Goal: Task Accomplishment & Management: Use online tool/utility

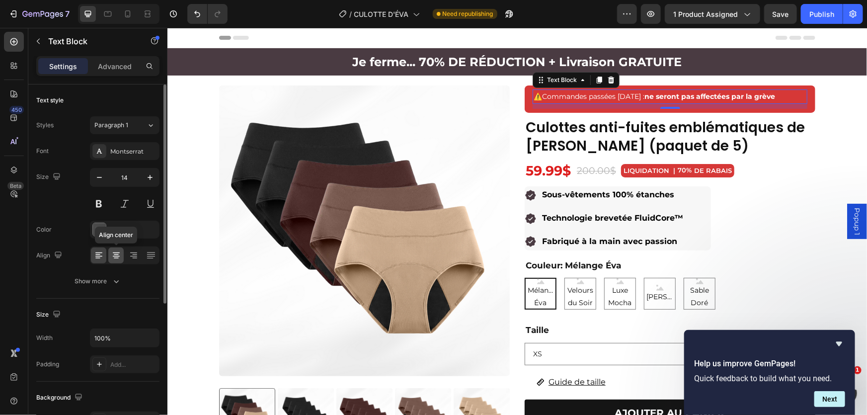
click at [119, 255] on icon at bounding box center [116, 255] width 10 height 10
drag, startPoint x: 669, startPoint y: 107, endPoint x: 812, endPoint y: 105, distance: 143.1
click at [674, 97] on div "⚠️ Commandes passées [DATE] : ne seront pas affectées par la grève Text Block 10" at bounding box center [669, 96] width 275 height 14
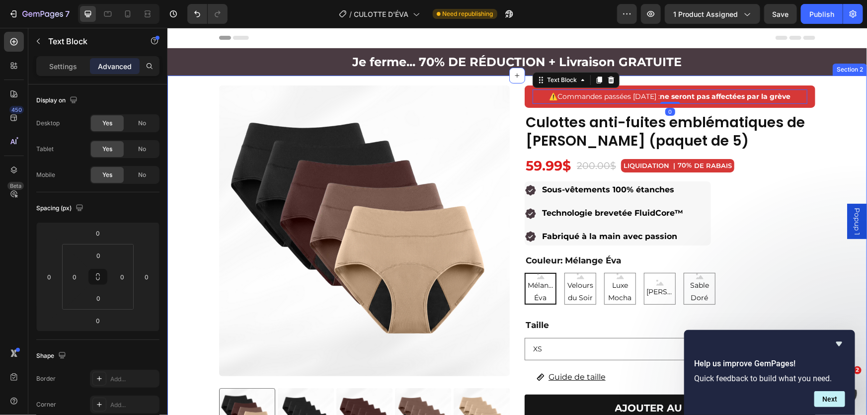
click at [839, 106] on div "Product Images ⚠️ Commandes passées [DATE] : ne seront pas affectées par la grè…" at bounding box center [516, 369] width 699 height 568
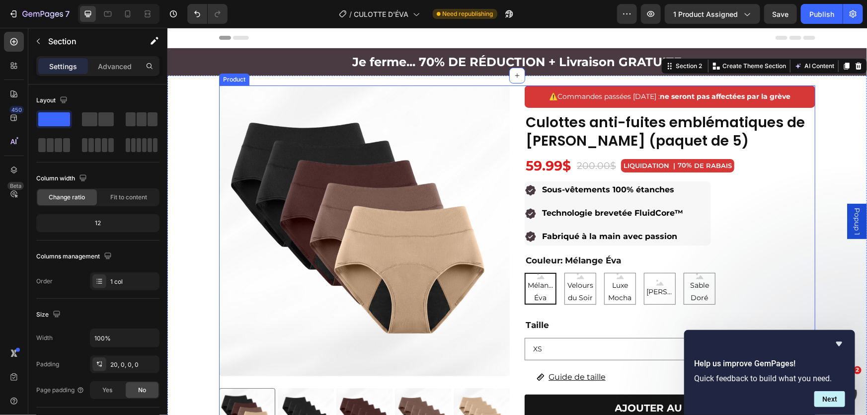
click at [513, 109] on div "Product Images ⚠️ Commandes passées [DATE] : ne seront pas affectées par la grè…" at bounding box center [517, 369] width 596 height 568
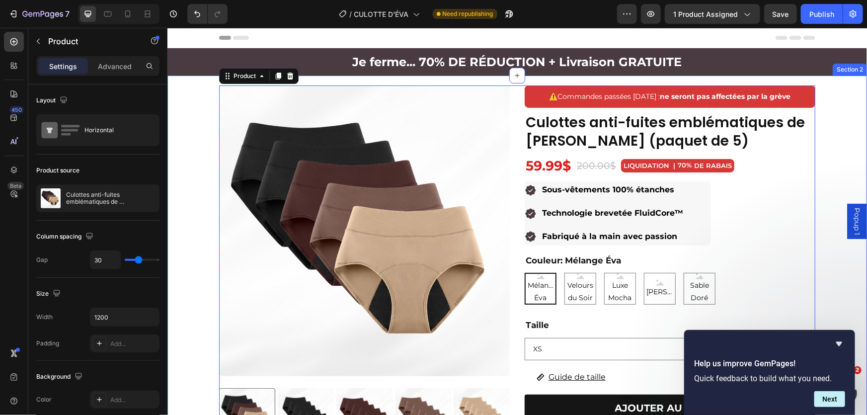
click at [857, 132] on div "Product Images ⚠️ Commandes passées [DATE] : ne seront pas affectées par la grè…" at bounding box center [516, 369] width 699 height 568
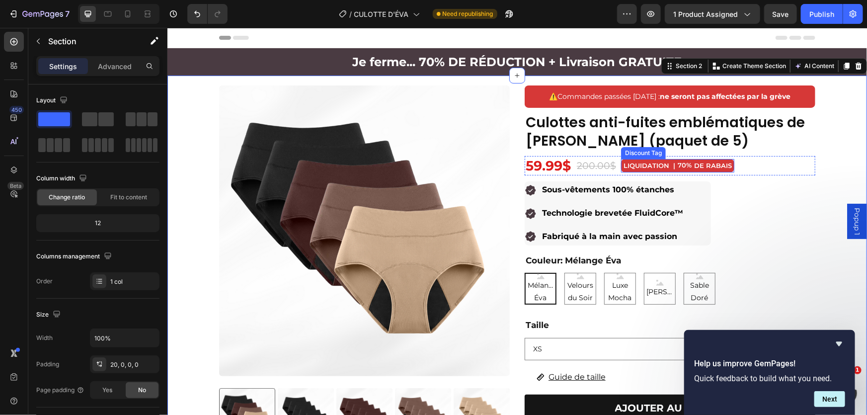
click at [674, 171] on div "LIQUIDATION | 70% DE RABAIS Discount Tag" at bounding box center [676, 164] width 113 height 13
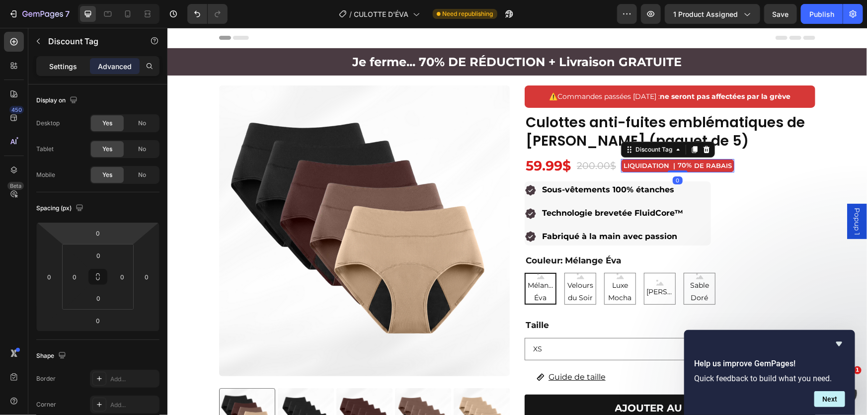
scroll to position [45, 0]
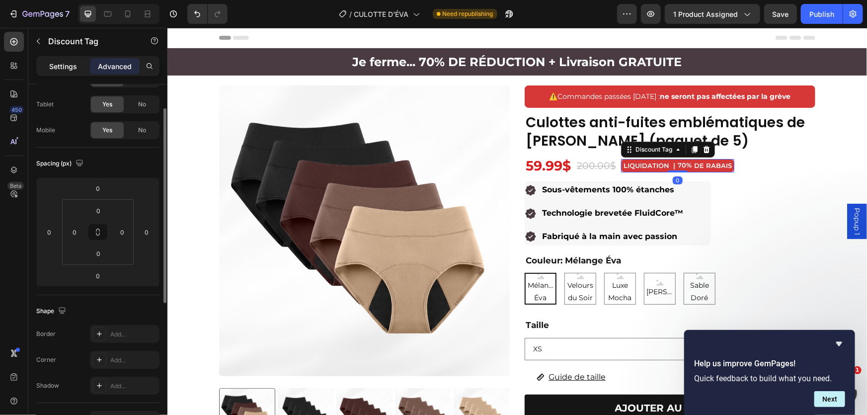
click at [65, 57] on div "Sections(18) Elements(84) Section Element Hero Section Product Detail Brands Tr…" at bounding box center [97, 221] width 139 height 387
click at [44, 64] on div "Settings" at bounding box center [63, 66] width 50 height 16
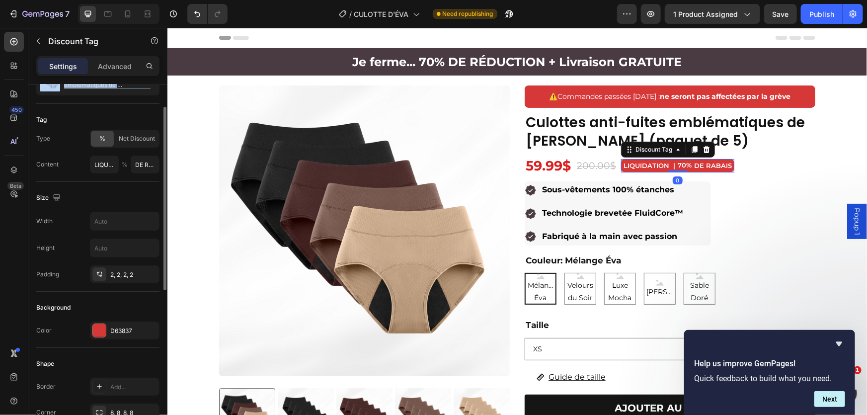
scroll to position [271, 0]
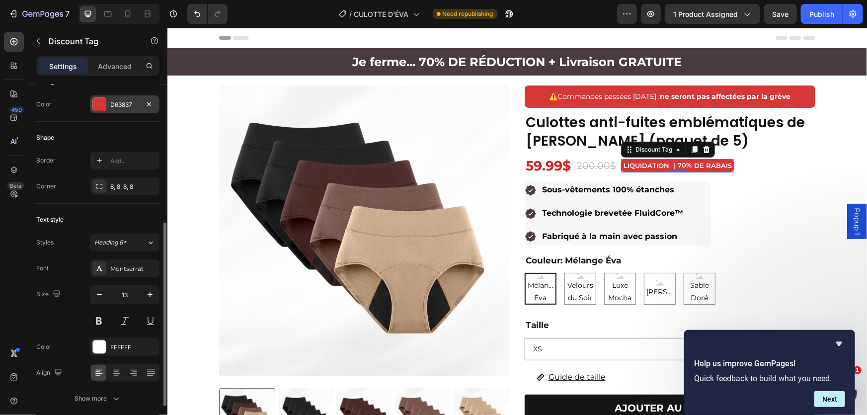
click at [115, 100] on div "D63837" at bounding box center [124, 104] width 29 height 9
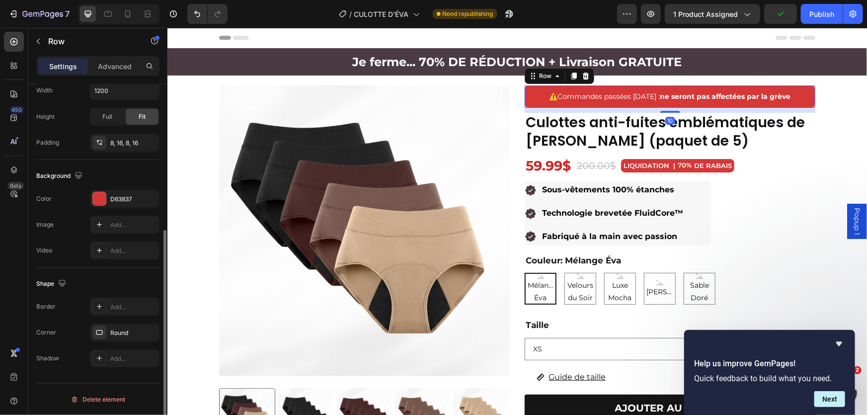
scroll to position [0, 0]
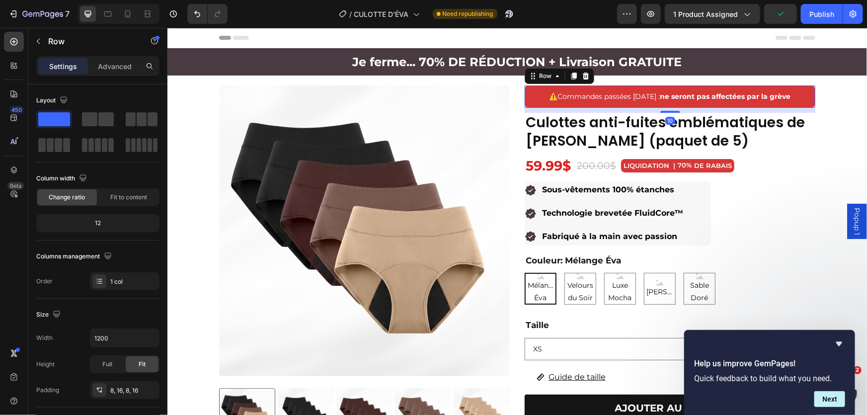
click at [613, 105] on div "⚠️ Commandes passées [DATE] : ne seront pas affectées par la grève Text Block R…" at bounding box center [669, 96] width 291 height 22
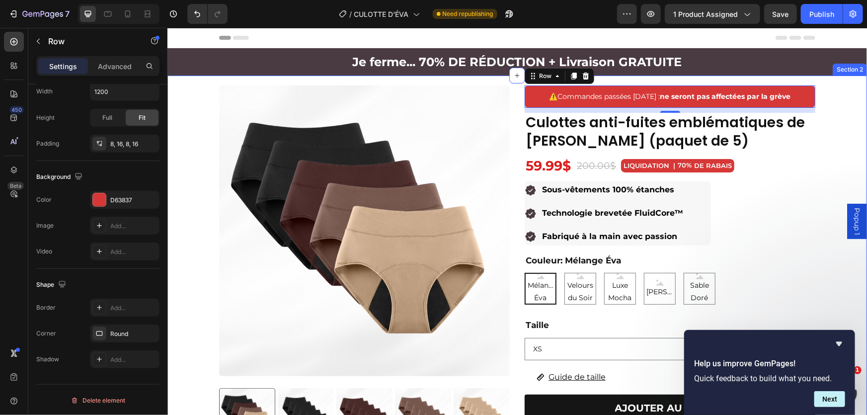
click at [835, 160] on div "Product Images ⚠️ Commandes passées [DATE] : ne seront pas affectées par la grè…" at bounding box center [516, 369] width 699 height 568
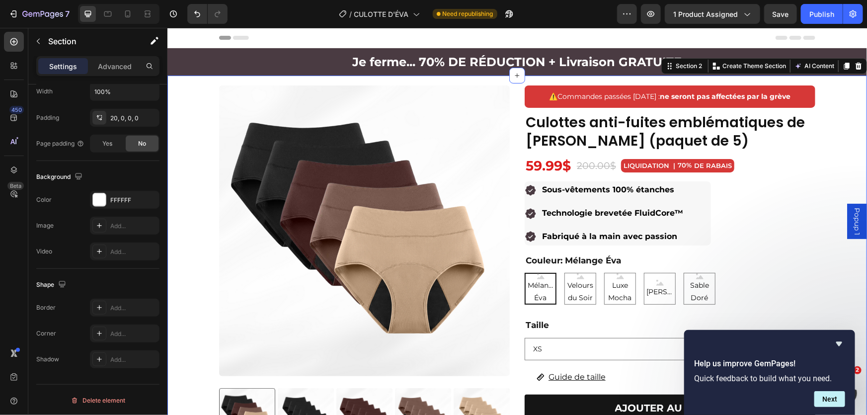
scroll to position [0, 0]
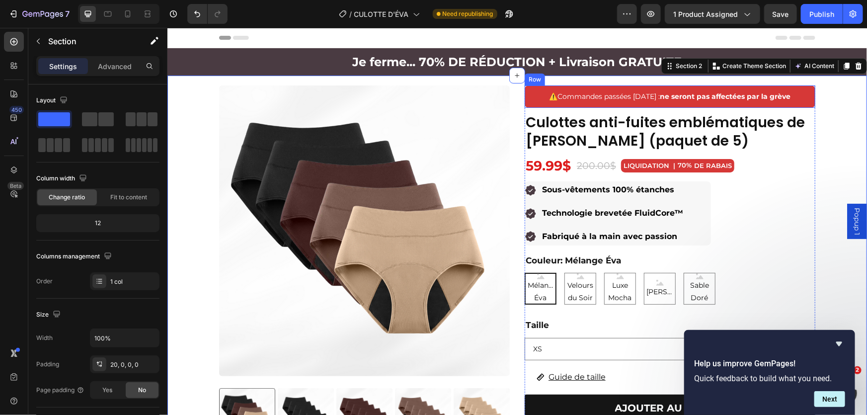
click at [810, 86] on div "⚠️ Commandes passées [DATE] : ne seront pas affectées par la grève Text Block R…" at bounding box center [669, 96] width 291 height 22
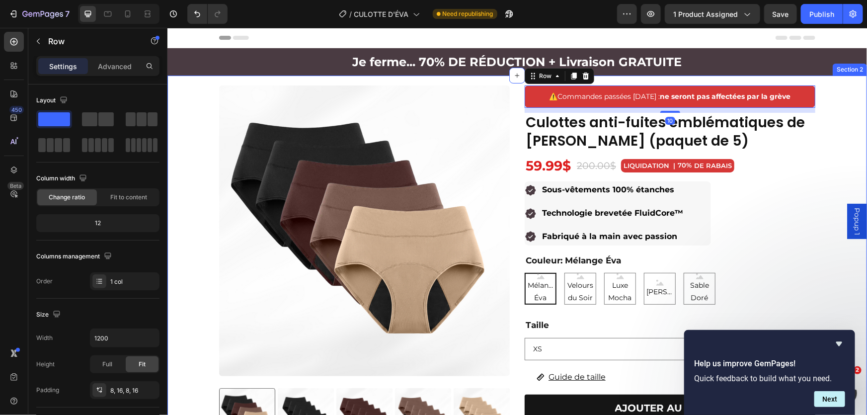
click at [837, 141] on div "Product Images ⚠️ Commandes passées [DATE] : ne seront pas affectées par la grè…" at bounding box center [516, 369] width 699 height 568
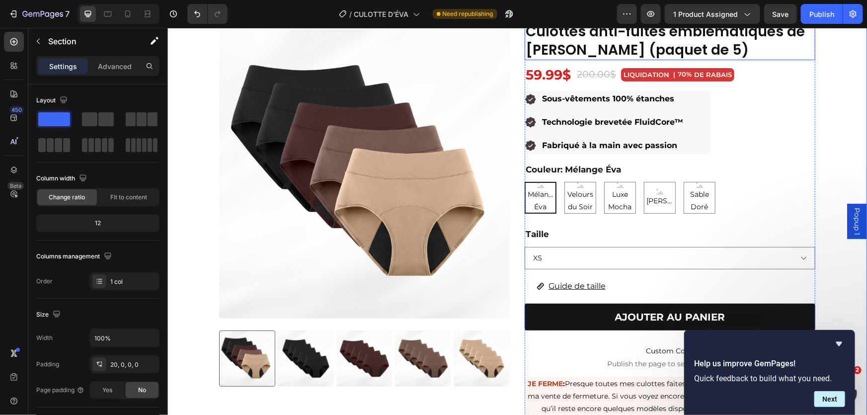
scroll to position [90, 0]
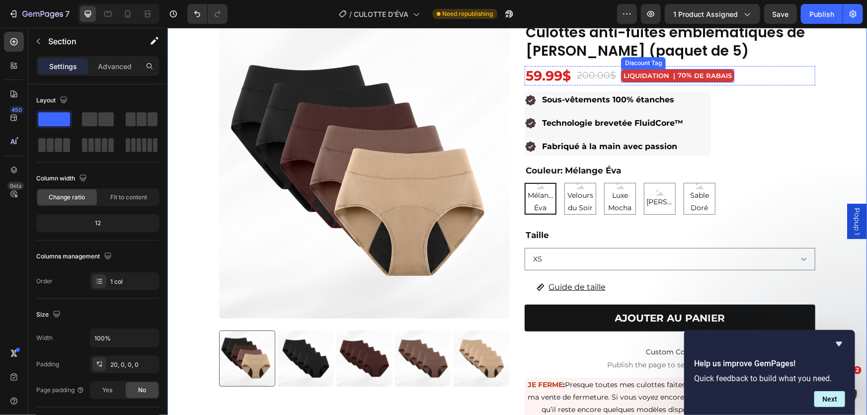
click at [652, 81] on div "LIQUIDATION | 70% DE RABAIS" at bounding box center [676, 75] width 113 height 13
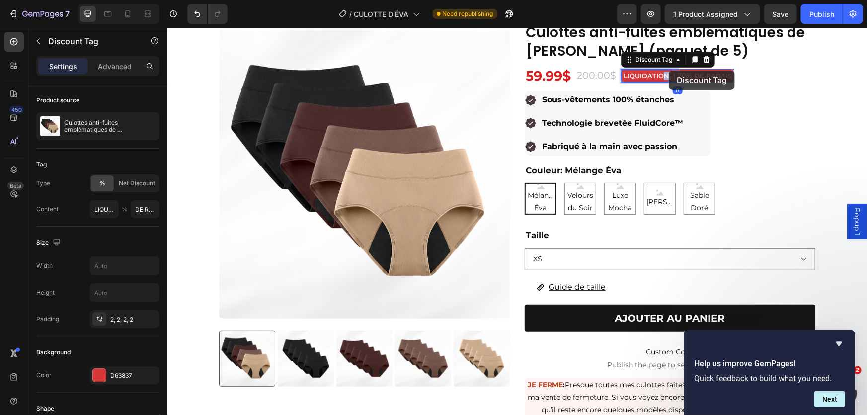
scroll to position [87, 0]
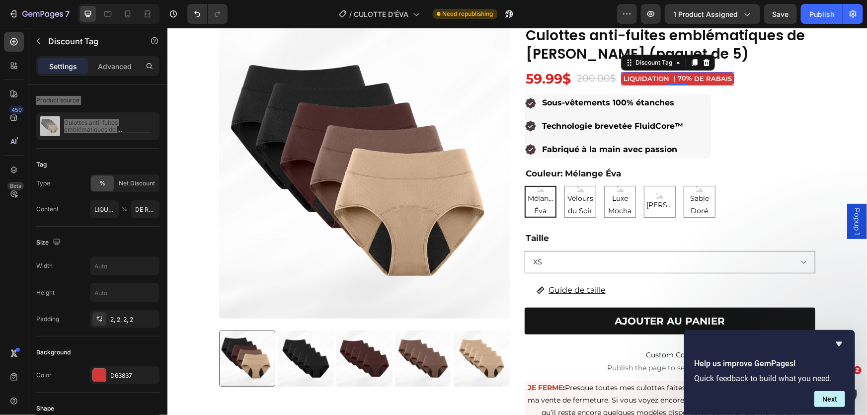
click at [670, 75] on div "LIQUIDATION |" at bounding box center [648, 78] width 55 height 11
click at [676, 73] on div "70%" at bounding box center [684, 78] width 16 height 10
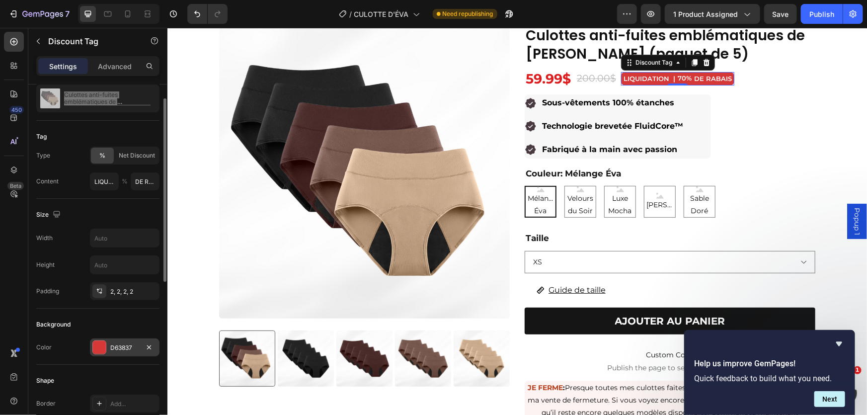
scroll to position [0, 0]
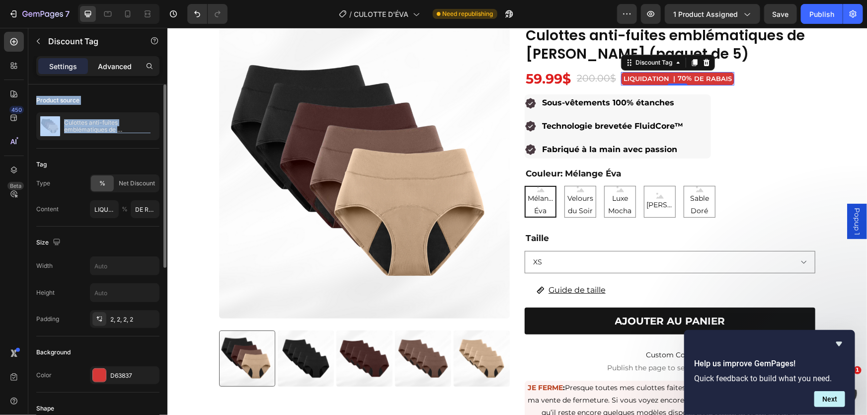
click at [116, 67] on p "Advanced" at bounding box center [115, 66] width 34 height 10
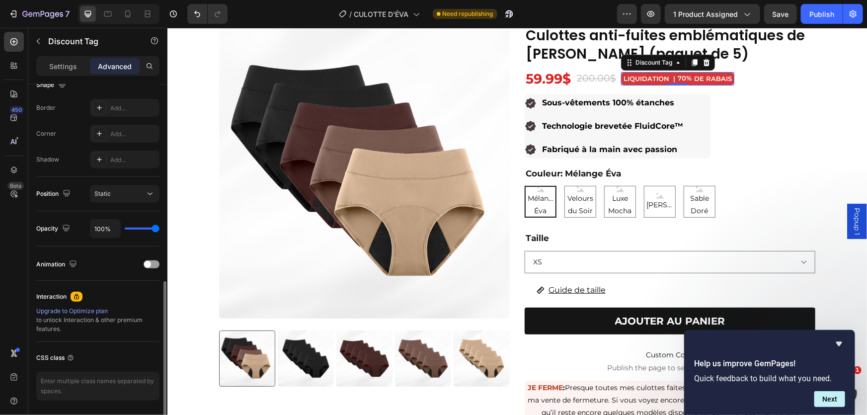
scroll to position [303, 0]
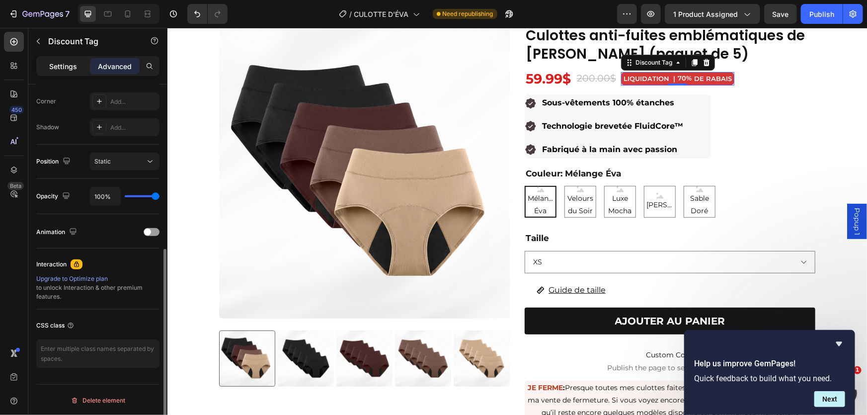
click at [47, 59] on div "Settings" at bounding box center [63, 66] width 50 height 16
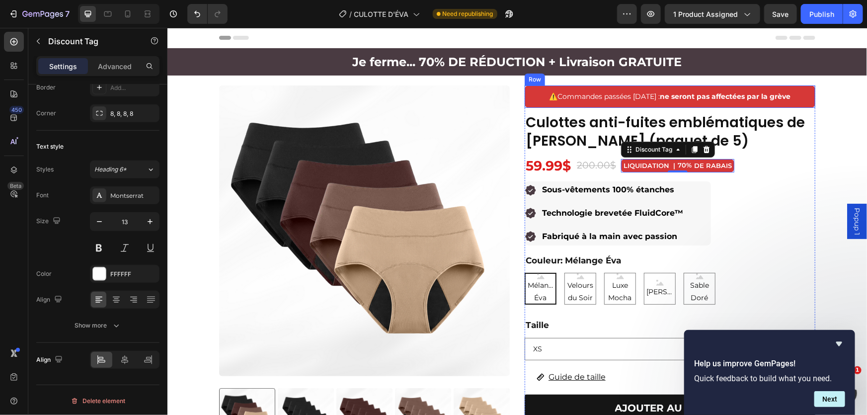
scroll to position [246, 0]
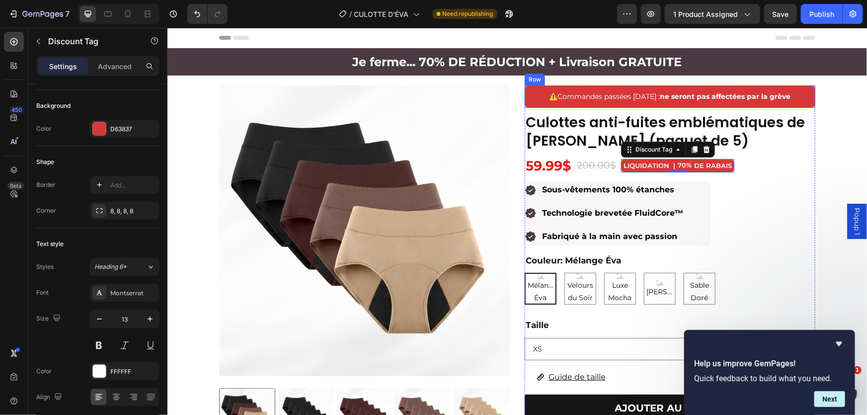
click at [627, 104] on div "⚠️ Commandes passées [DATE] : ne seront pas affectées par la grève Text Block R…" at bounding box center [669, 96] width 291 height 22
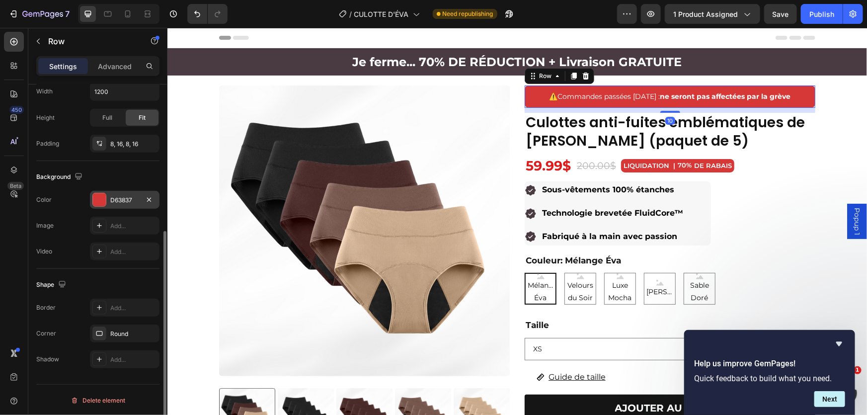
click at [118, 199] on div "D63837" at bounding box center [124, 200] width 29 height 9
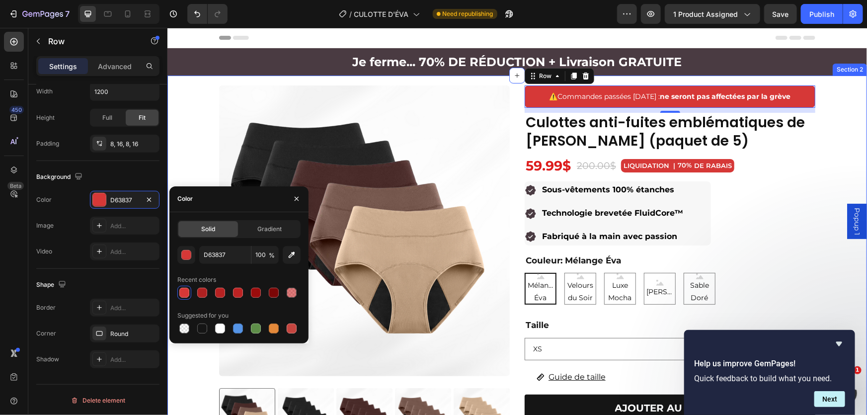
click at [192, 135] on div "Product Images ⚠️ Commandes passées [DATE] : ne seront pas affectées par la grè…" at bounding box center [516, 369] width 699 height 568
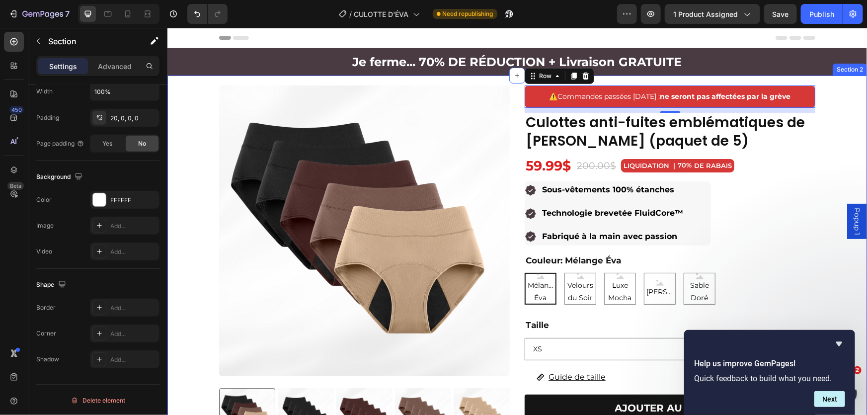
scroll to position [0, 0]
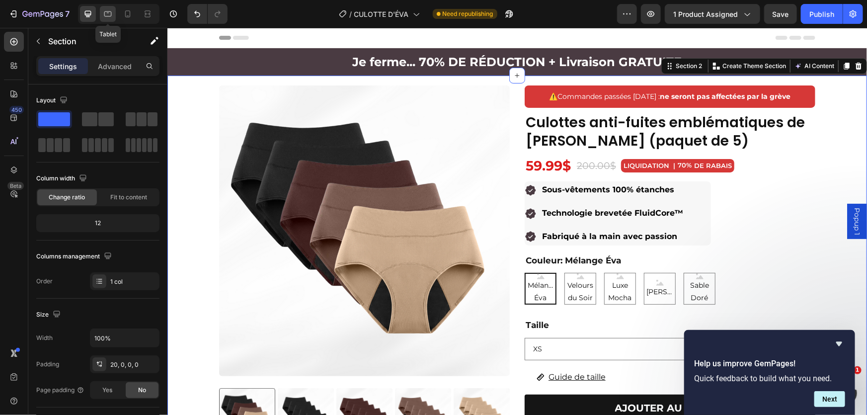
click at [108, 9] on icon at bounding box center [108, 14] width 10 height 10
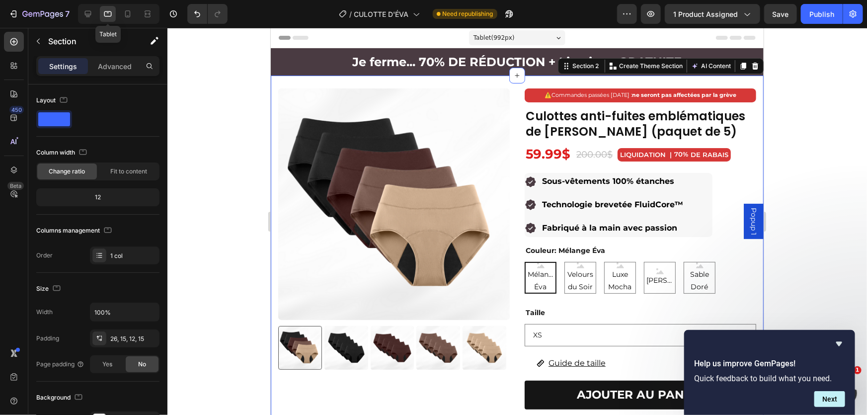
scroll to position [13, 0]
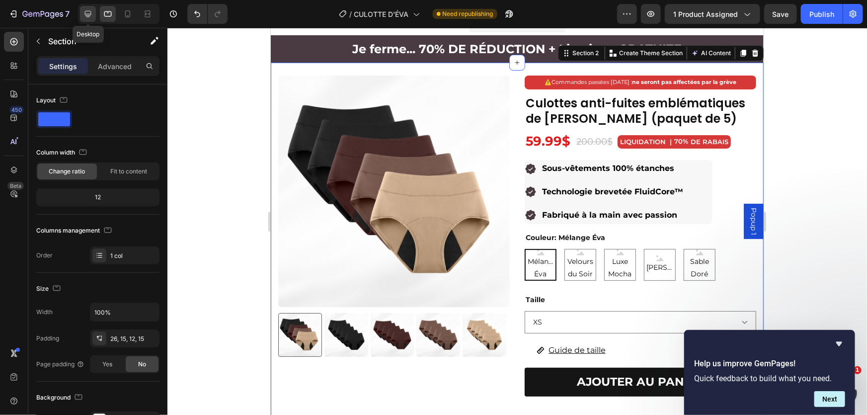
click at [87, 12] on icon at bounding box center [88, 14] width 10 height 10
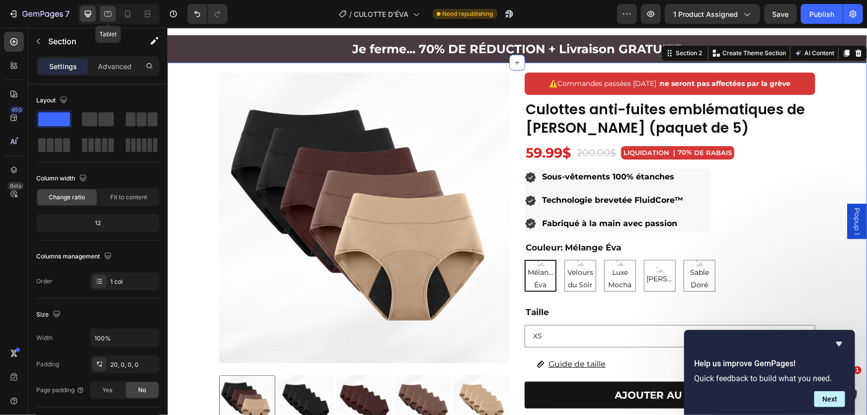
click at [101, 14] on div at bounding box center [108, 14] width 16 height 16
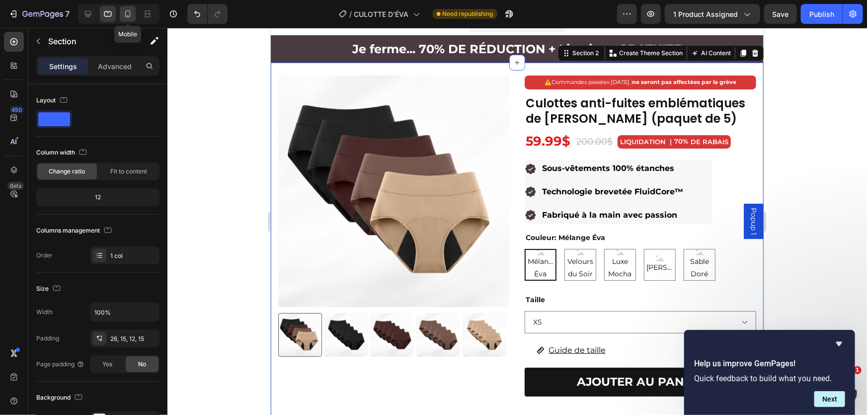
click at [127, 14] on icon at bounding box center [128, 14] width 10 height 10
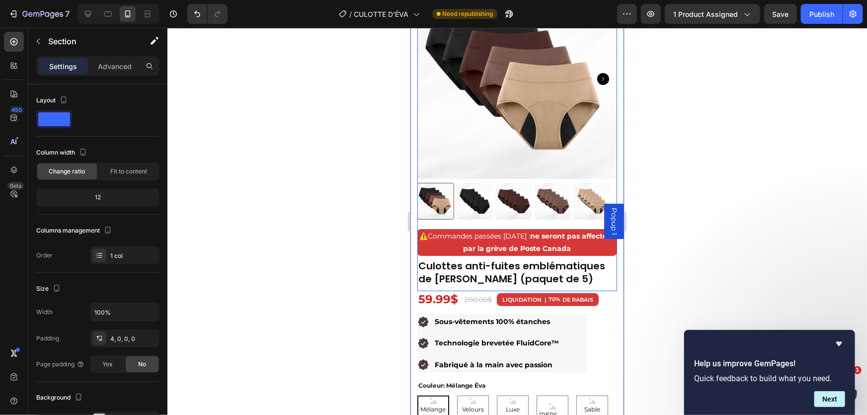
scroll to position [96, 0]
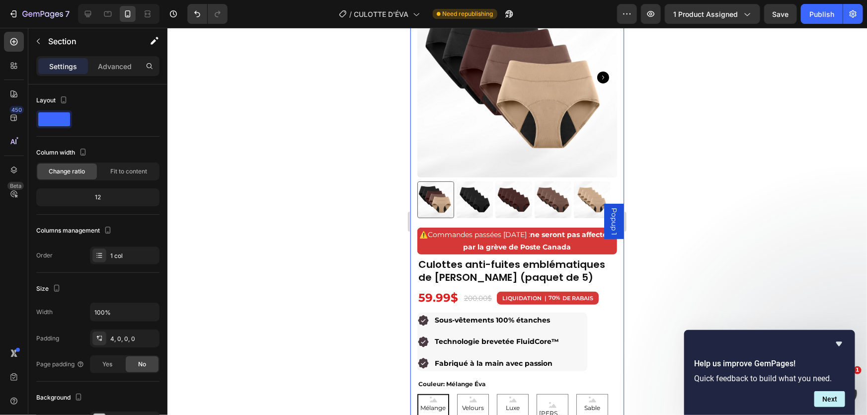
click at [744, 174] on div at bounding box center [516, 221] width 699 height 387
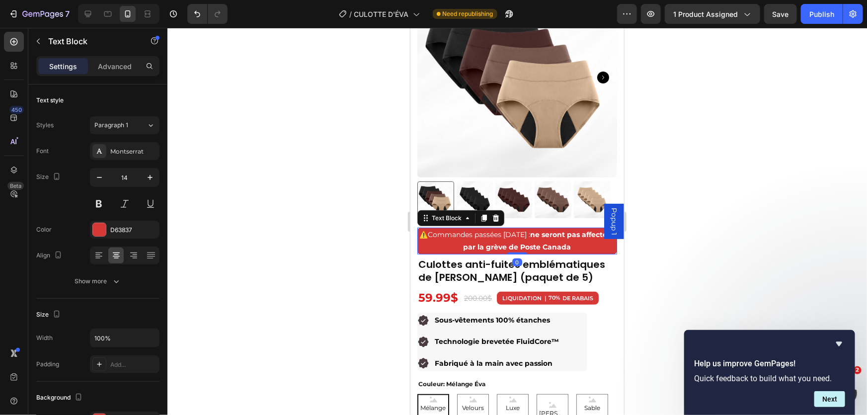
click at [476, 243] on p "⚠️ Commandes passées [DATE] : ne seront pas affectées par la grève de Poste Can…" at bounding box center [517, 240] width 198 height 25
click at [481, 256] on h1 "Culottes anti-fuites emblématiques de [PERSON_NAME] (paquet de 5)" at bounding box center [517, 270] width 200 height 28
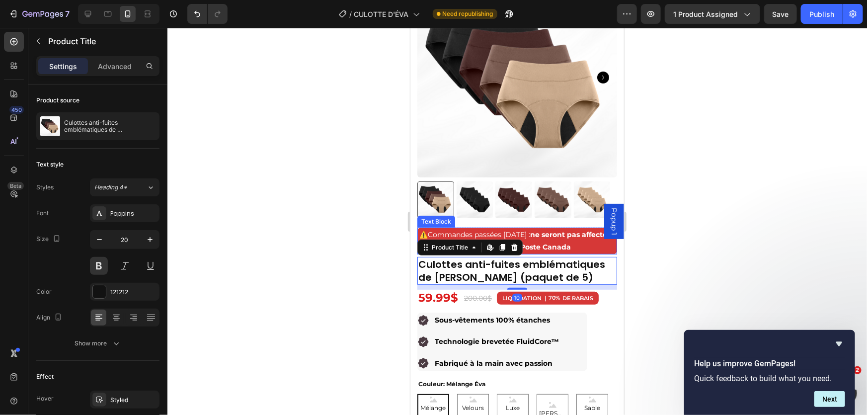
click at [578, 243] on strong "ne seront pas affectées par la grève de Poste Canada" at bounding box center [539, 239] width 152 height 21
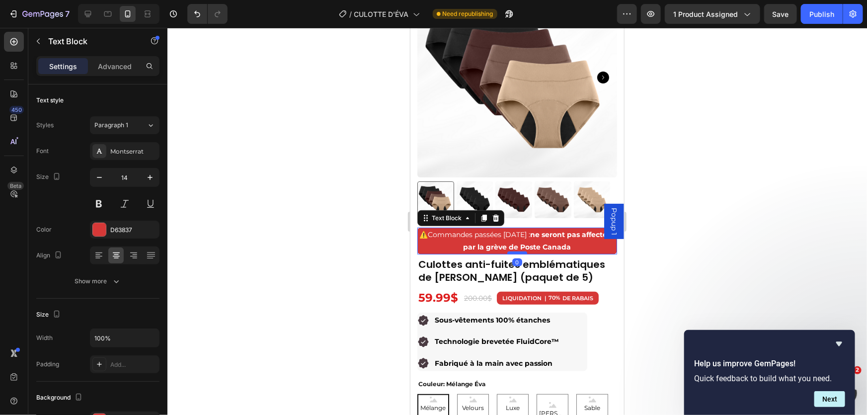
click at [519, 251] on div at bounding box center [517, 252] width 20 height 3
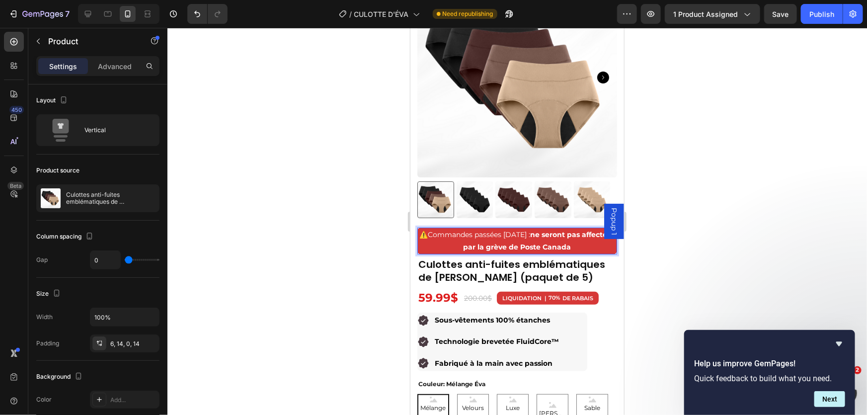
click at [415, 247] on div "Product Images ⚠️ Commandes passées [DATE] : ne seront pas affectées par la grè…" at bounding box center [517, 366] width 214 height 784
click at [417, 245] on div "⚠️ Commandes passées [DATE] : ne seront pas affectées par la grève de Poste Can…" at bounding box center [517, 240] width 200 height 27
click at [417, 234] on div "⚠️ Commandes passées [DATE] : ne seront pas affectées par la grève de Poste Can…" at bounding box center [517, 240] width 200 height 27
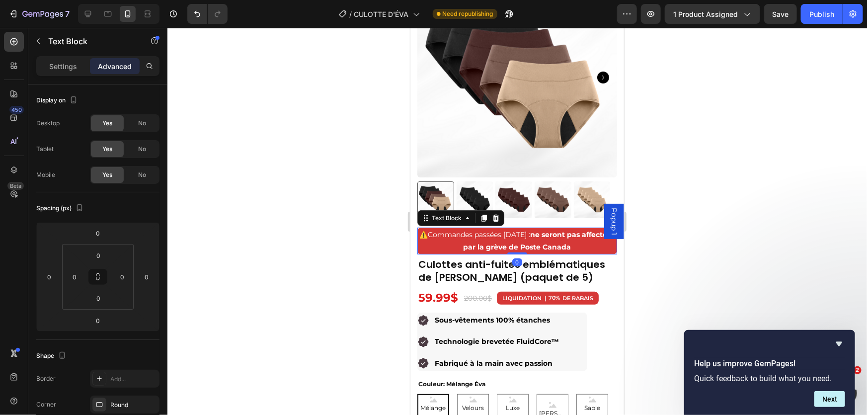
click at [417, 246] on div "⚠️ Commandes passées [DATE] : ne seront pas affectées par la grève de Poste Can…" at bounding box center [517, 240] width 200 height 27
click at [508, 248] on div "Product Images ⚠️ Commandes passées [DATE] : ne seront pas affectées par la grè…" at bounding box center [517, 133] width 200 height 312
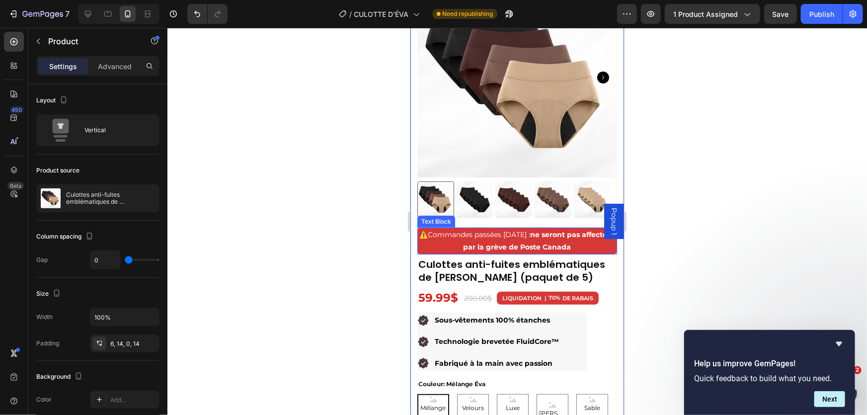
click at [417, 246] on div "⚠️ Commandes passées [DATE] : ne seront pas affectées par la grève de Poste Can…" at bounding box center [517, 240] width 200 height 27
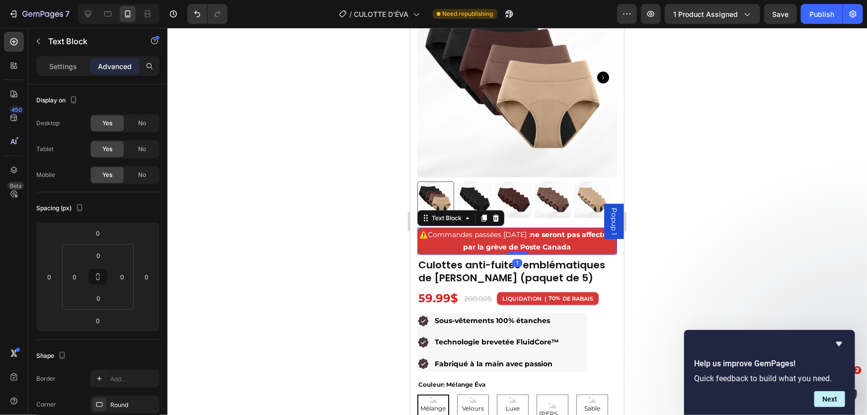
click at [515, 251] on div at bounding box center [517, 252] width 20 height 3
type input "1"
click at [394, 247] on div at bounding box center [516, 221] width 699 height 387
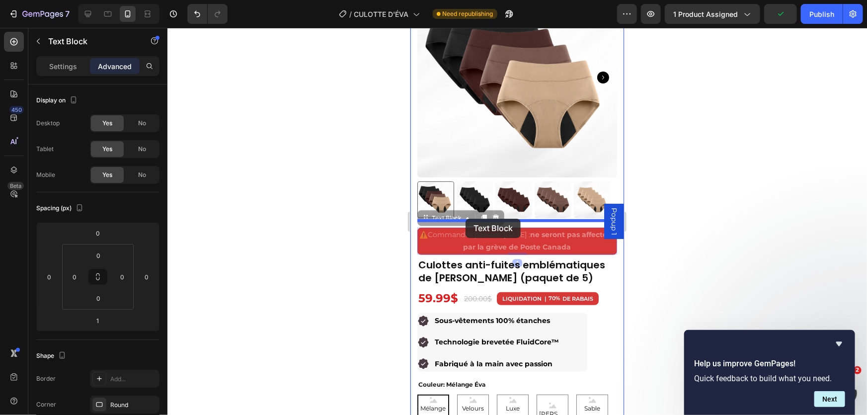
drag, startPoint x: 438, startPoint y: 236, endPoint x: 465, endPoint y: 218, distance: 32.7
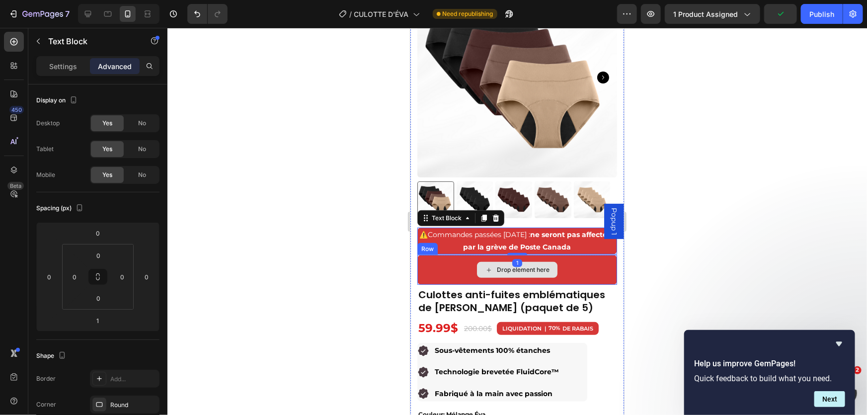
click at [441, 268] on div "Drop element here" at bounding box center [517, 269] width 200 height 30
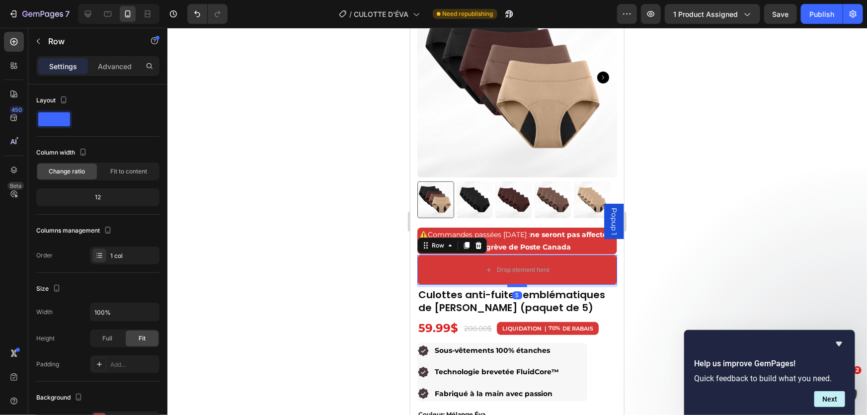
click at [516, 284] on div at bounding box center [517, 285] width 20 height 3
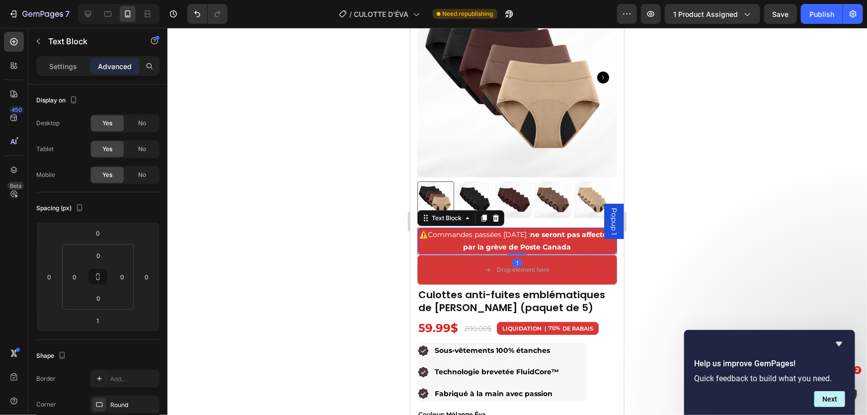
click at [693, 234] on div at bounding box center [516, 221] width 699 height 387
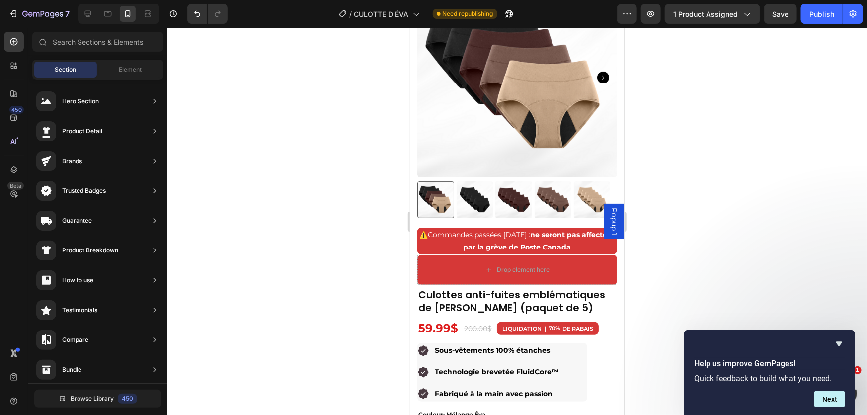
click at [560, 257] on div "Drop element here" at bounding box center [517, 269] width 200 height 30
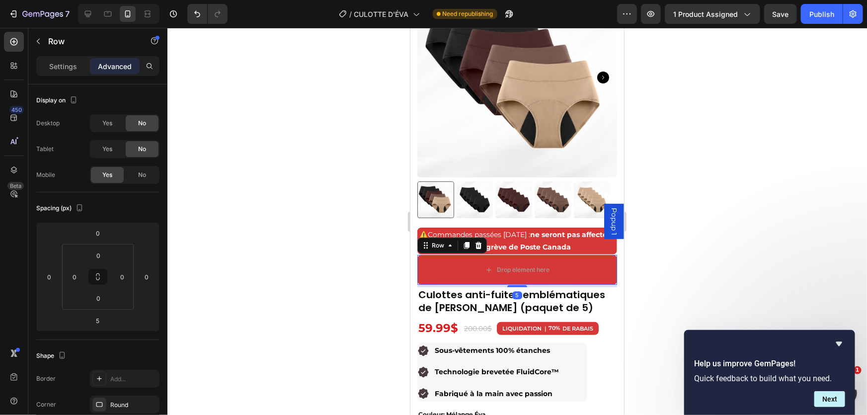
click at [476, 241] on icon at bounding box center [478, 244] width 6 height 7
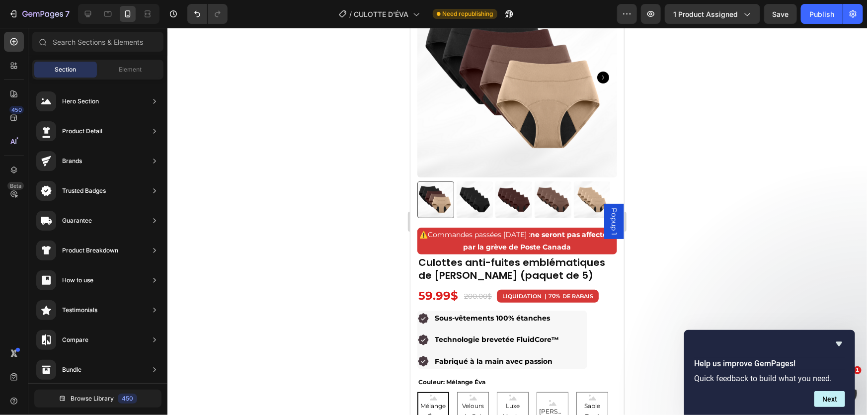
click at [719, 240] on div at bounding box center [516, 221] width 699 height 387
click at [507, 246] on div "⚠️ Commandes passées [DATE] : ne seront pas affectées par la grève de Poste Can…" at bounding box center [517, 240] width 200 height 27
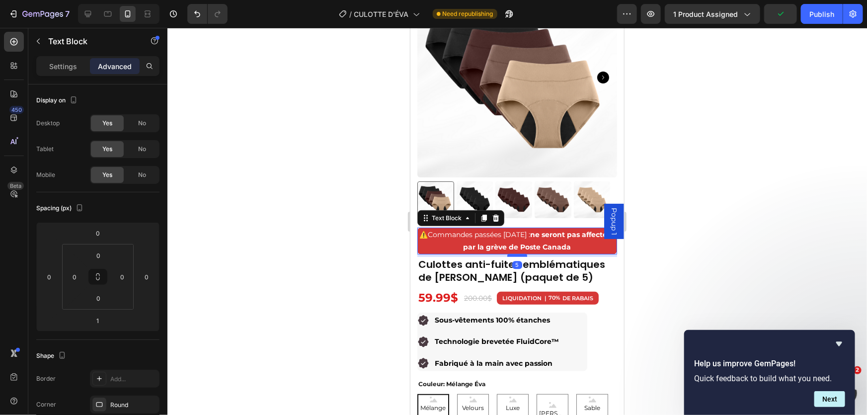
drag, startPoint x: 517, startPoint y: 246, endPoint x: 1088, endPoint y: 260, distance: 570.9
click at [518, 253] on div at bounding box center [517, 254] width 20 height 3
type input "5"
click at [683, 233] on div at bounding box center [516, 221] width 699 height 387
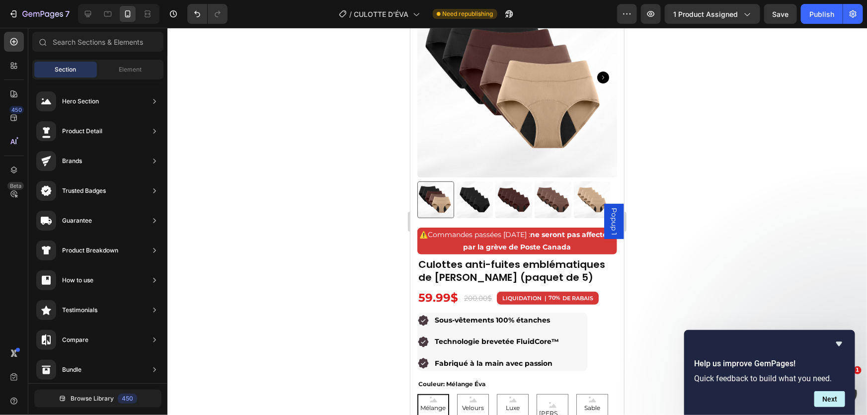
click at [759, 141] on div at bounding box center [516, 221] width 699 height 387
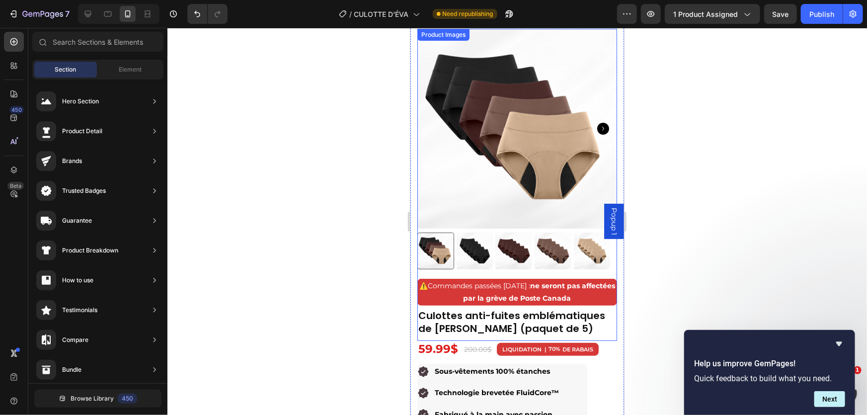
scroll to position [0, 0]
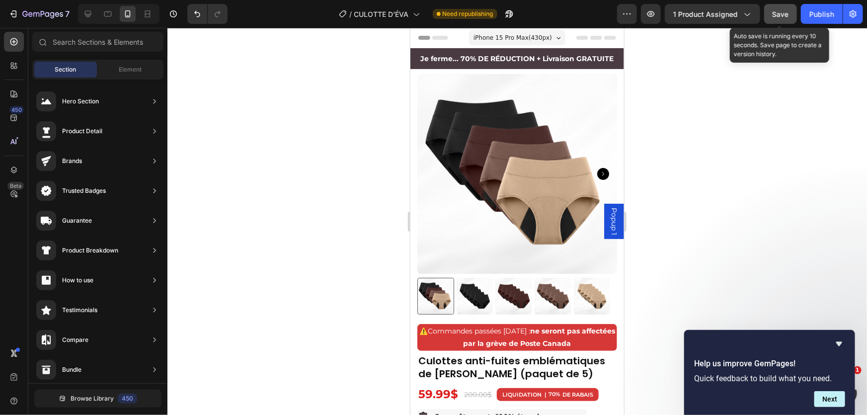
click at [768, 12] on button "Save" at bounding box center [780, 14] width 33 height 20
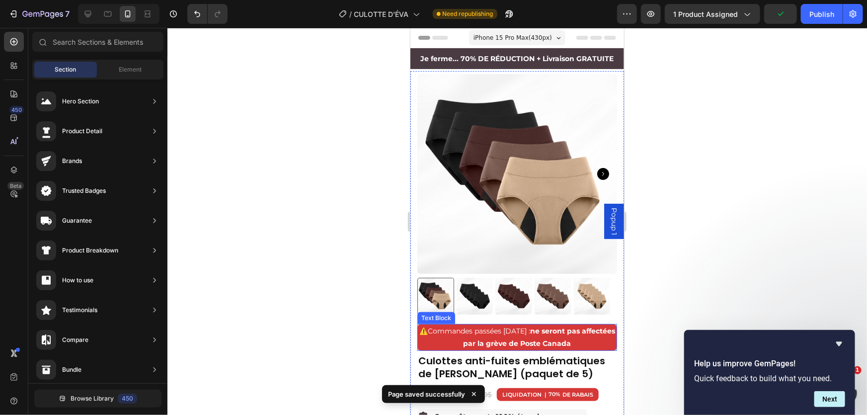
click at [503, 326] on span "Commandes passées [DATE] : ne seront pas affectées par la grève de Poste Canada" at bounding box center [520, 336] width 187 height 21
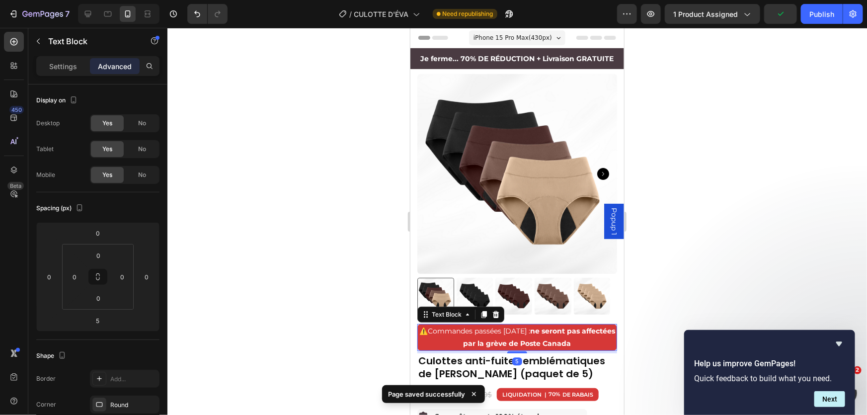
click at [503, 326] on span "Commandes passées [DATE] : ne seront pas affectées par la grève de Poste Canada" at bounding box center [520, 336] width 187 height 21
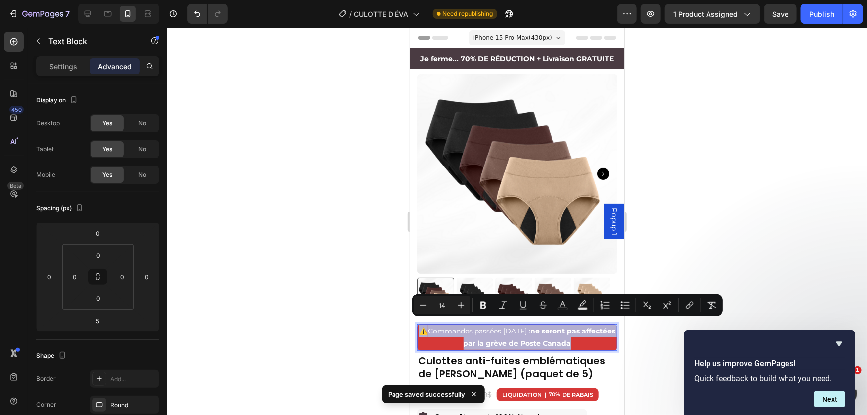
copy p "⚠️ Commandes passées [DATE] : ne seront pas affectées par la grève de Poste Can…"
click at [713, 169] on div at bounding box center [516, 221] width 699 height 387
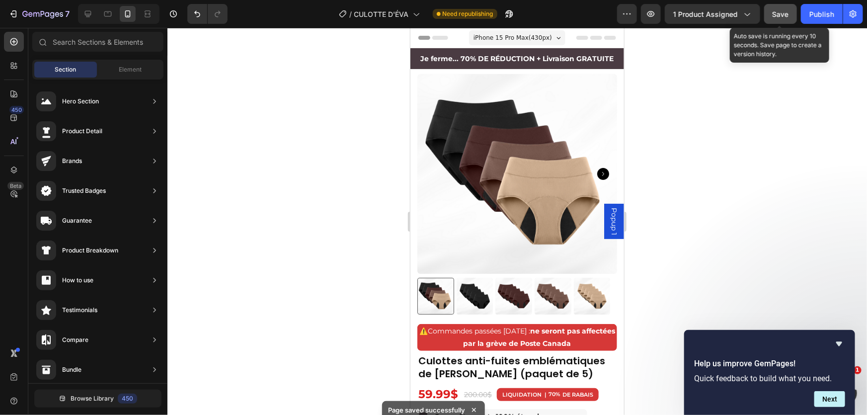
click at [774, 18] on div "Save" at bounding box center [780, 14] width 16 height 10
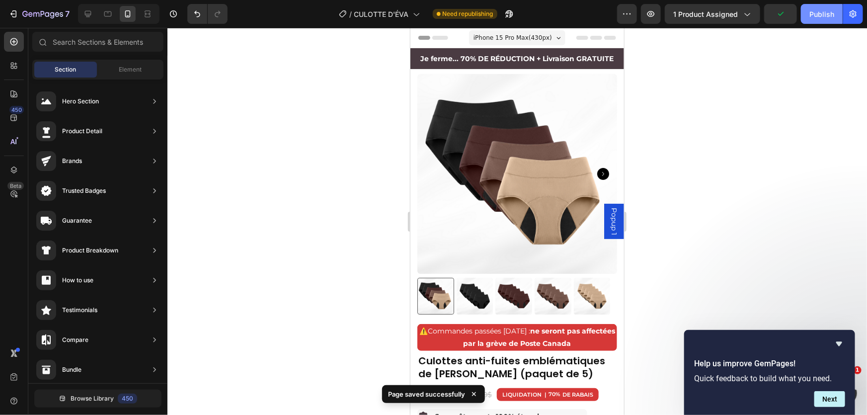
click at [810, 18] on div "Publish" at bounding box center [821, 14] width 25 height 10
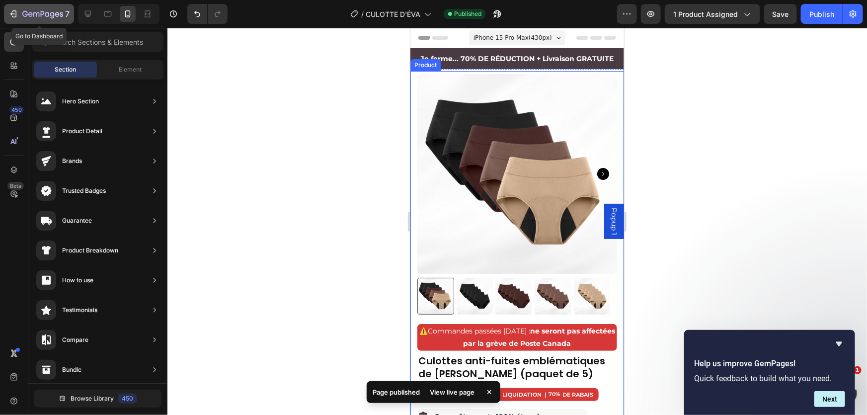
click at [46, 10] on icon "button" at bounding box center [42, 14] width 41 height 8
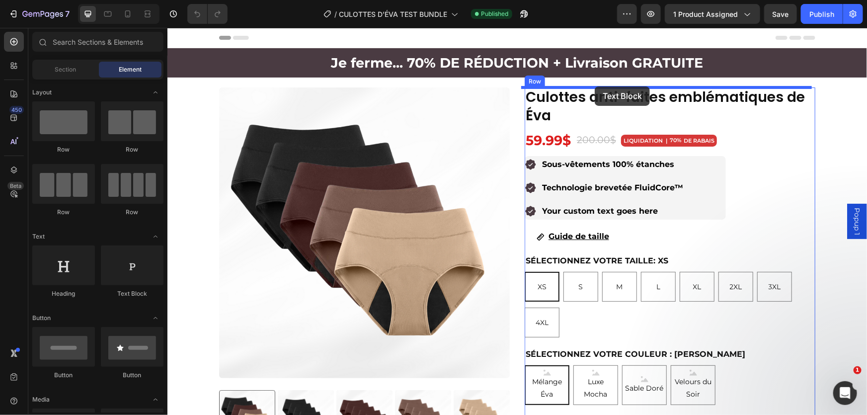
drag, startPoint x: 296, startPoint y: 294, endPoint x: 594, endPoint y: 86, distance: 363.2
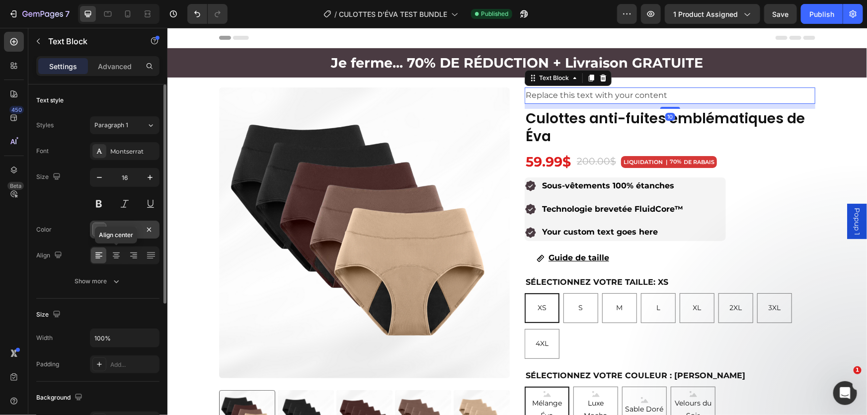
click at [118, 260] on div at bounding box center [115, 255] width 15 height 16
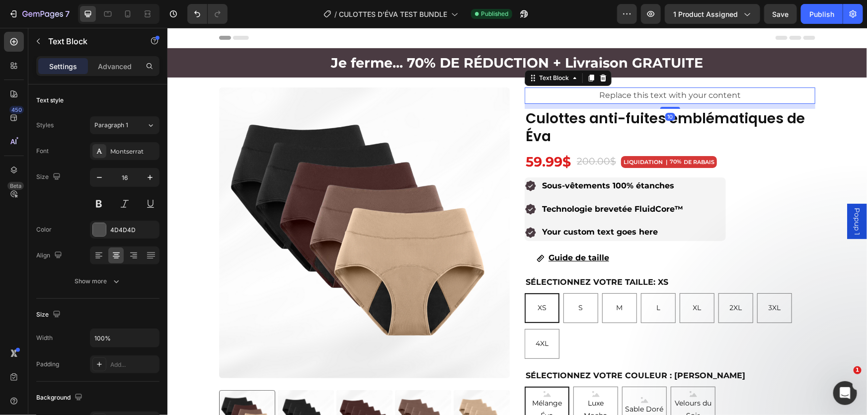
click at [620, 92] on div "Replace this text with your content" at bounding box center [669, 95] width 291 height 16
click at [620, 93] on p "Replace this text with your content" at bounding box center [669, 95] width 289 height 14
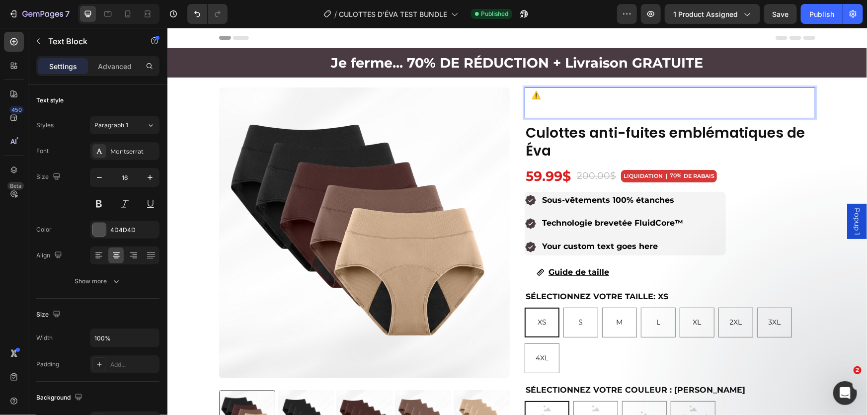
click at [565, 109] on p "⚠️ Commandes passées [DATE] : ne seront pas affectées par la grève de Poste Can…" at bounding box center [669, 102] width 289 height 29
click at [552, 112] on p "⚠️ Commandes passées [DATE] : ne seront pas affectées par la grève de Poste Can…" at bounding box center [669, 102] width 289 height 29
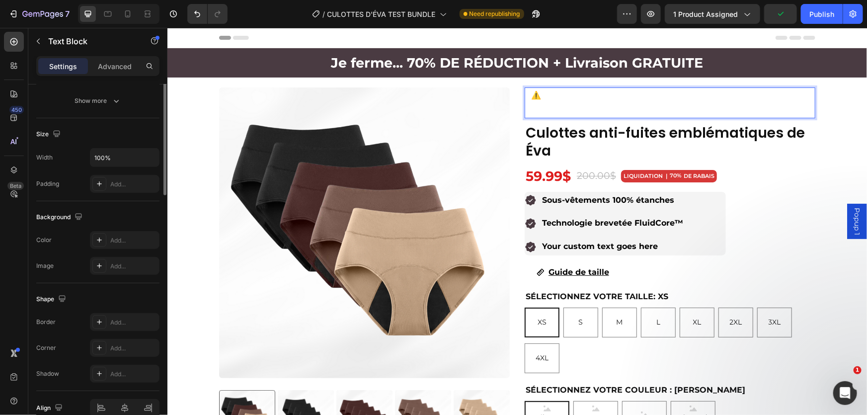
scroll to position [228, 0]
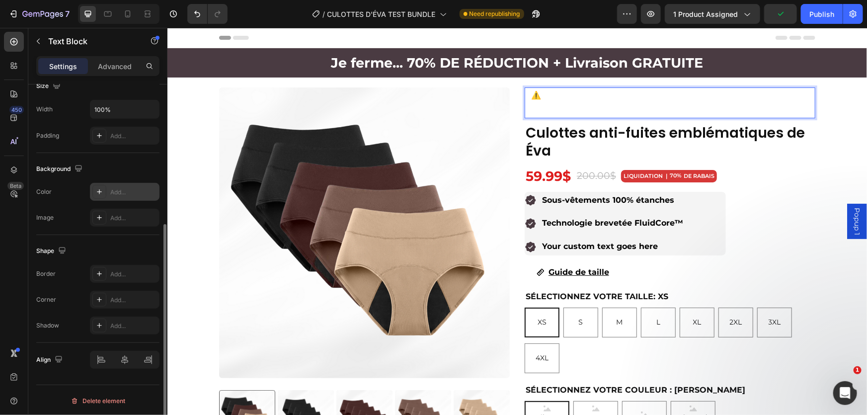
click at [106, 193] on div "Add..." at bounding box center [125, 192] width 70 height 18
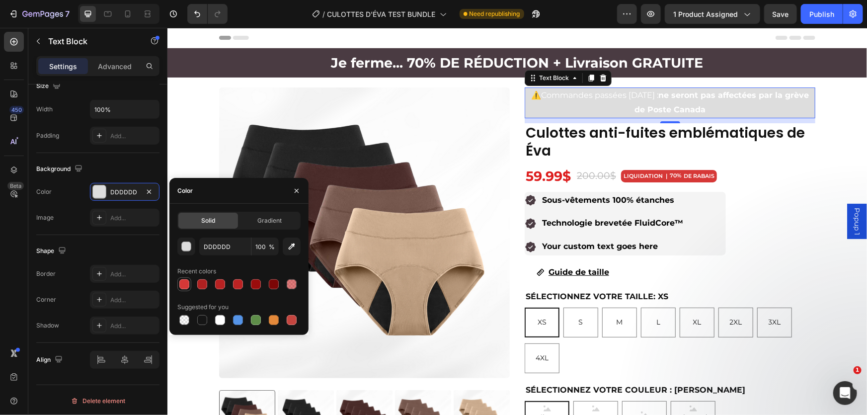
click at [179, 283] on div at bounding box center [184, 284] width 10 height 10
type input "D63837"
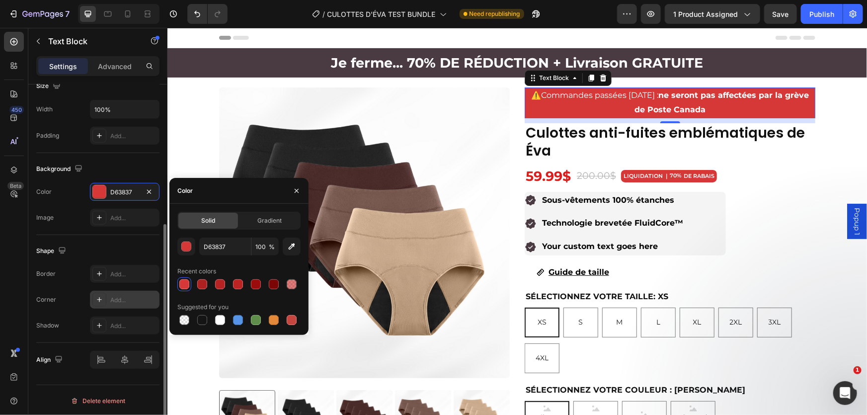
click at [99, 298] on icon at bounding box center [99, 300] width 8 height 8
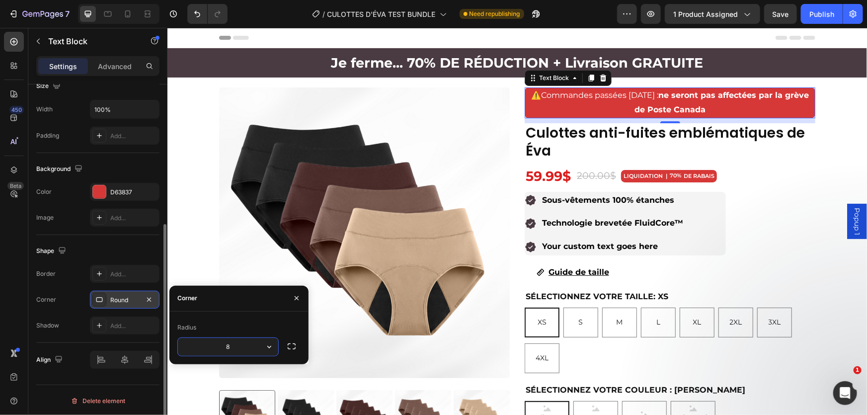
click at [240, 350] on input "8" at bounding box center [228, 347] width 100 height 18
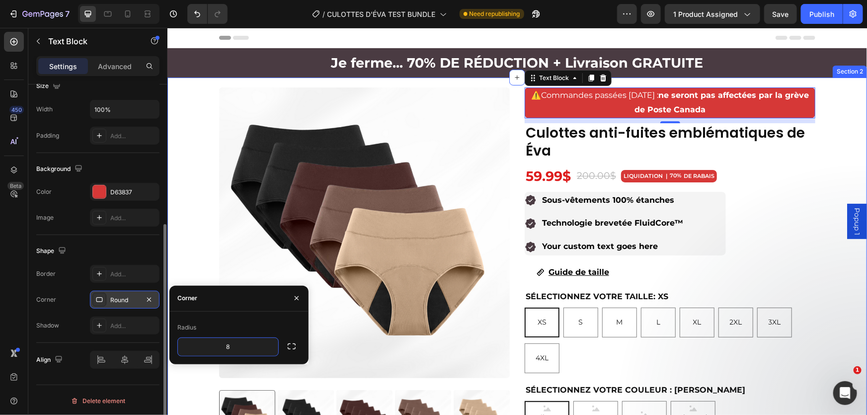
click at [207, 232] on div "Product Images Culottes anti-fuites emblématiques de Éva Product Title ⚠️ Comma…" at bounding box center [516, 421] width 699 height 669
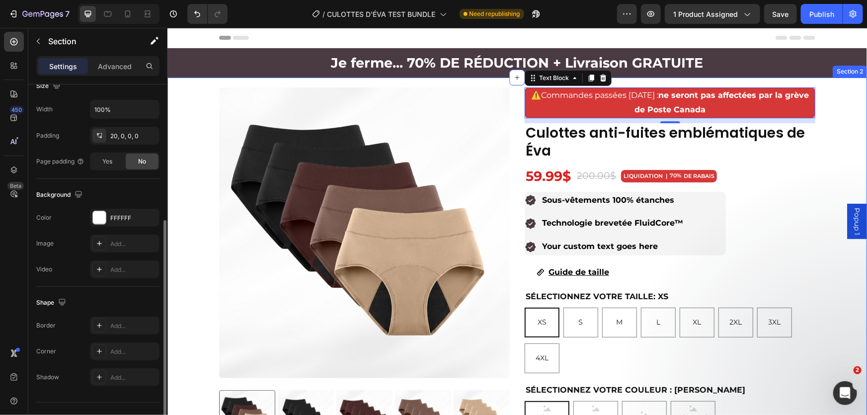
scroll to position [0, 0]
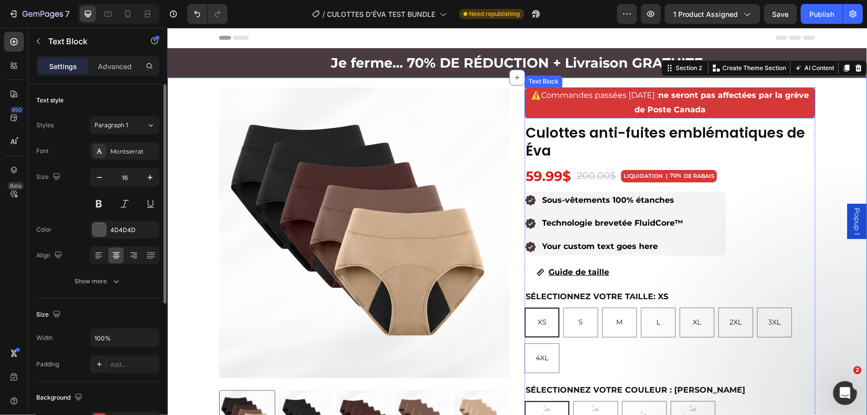
click at [589, 100] on p "⚠️ Commandes passées [DATE] : ne seront pas affectées par la grève de Poste Can…" at bounding box center [669, 102] width 289 height 29
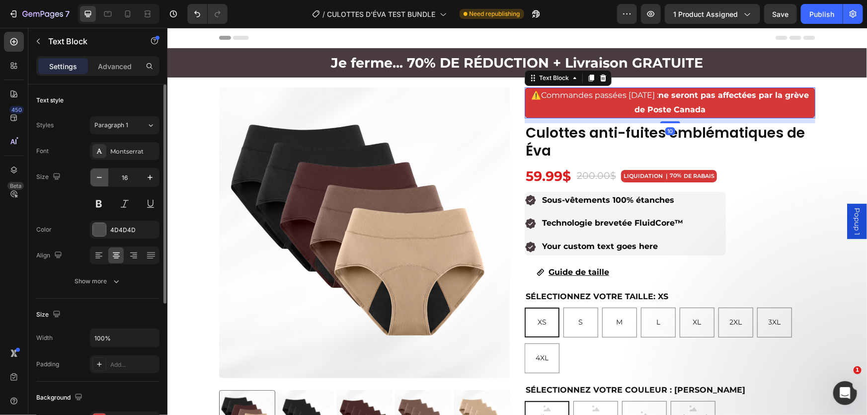
click at [100, 178] on icon "button" at bounding box center [99, 177] width 10 height 10
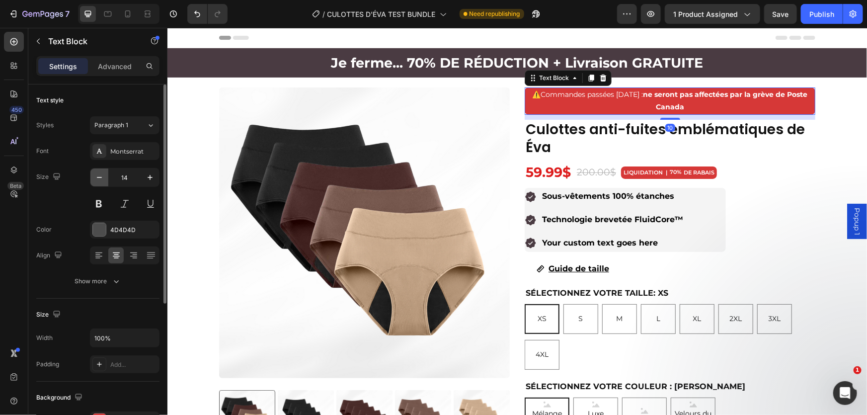
click at [100, 178] on icon "button" at bounding box center [99, 177] width 10 height 10
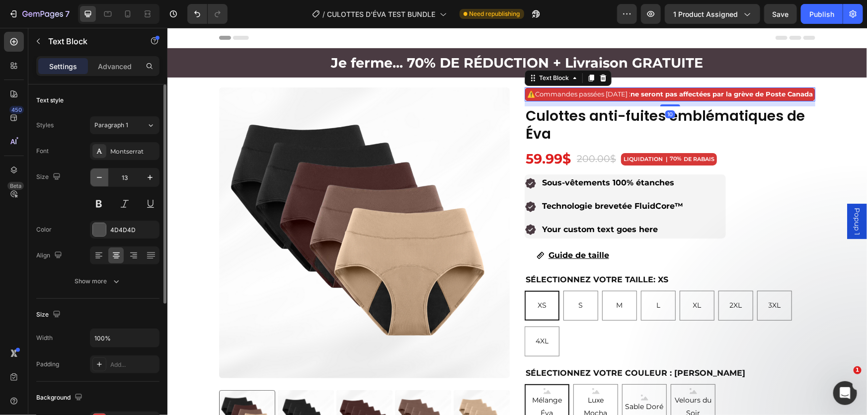
click at [99, 178] on icon "button" at bounding box center [99, 177] width 10 height 10
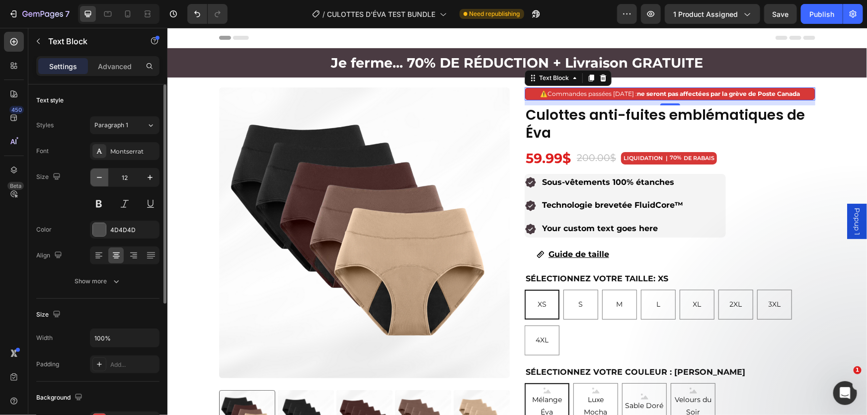
click at [99, 178] on icon "button" at bounding box center [99, 177] width 10 height 10
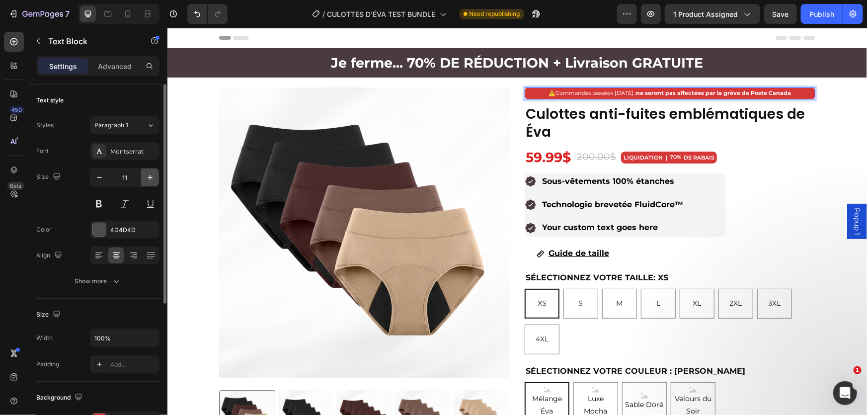
click at [149, 178] on icon "button" at bounding box center [150, 177] width 10 height 10
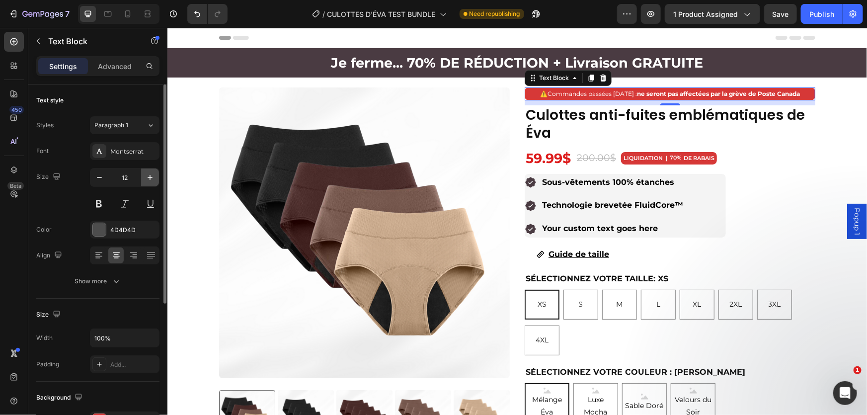
click at [150, 178] on icon "button" at bounding box center [150, 177] width 10 height 10
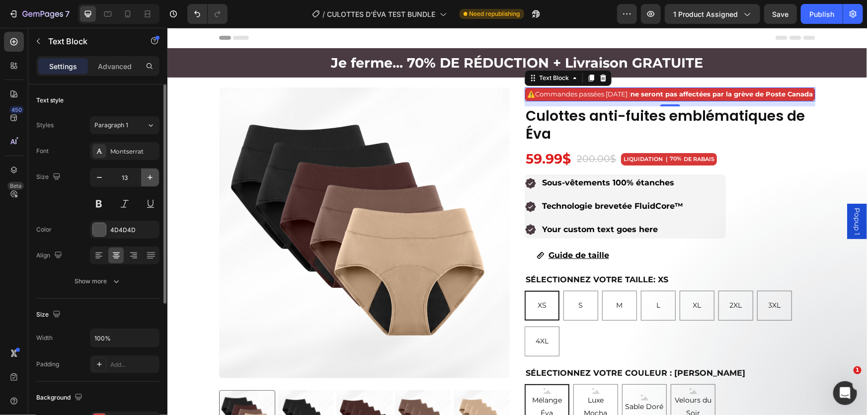
click at [150, 178] on icon "button" at bounding box center [150, 177] width 5 height 5
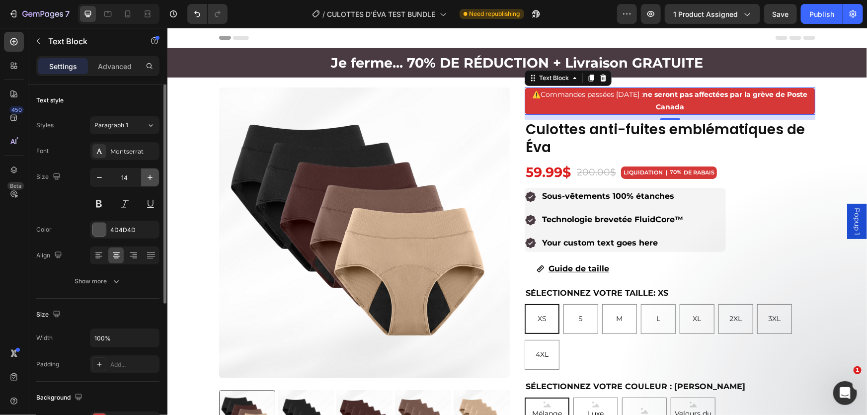
click at [150, 178] on icon "button" at bounding box center [150, 177] width 5 height 5
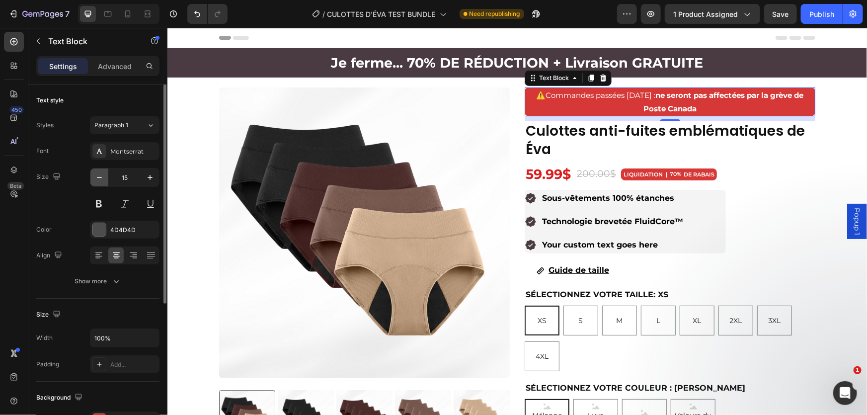
click at [93, 179] on button "button" at bounding box center [99, 177] width 18 height 18
type input "14"
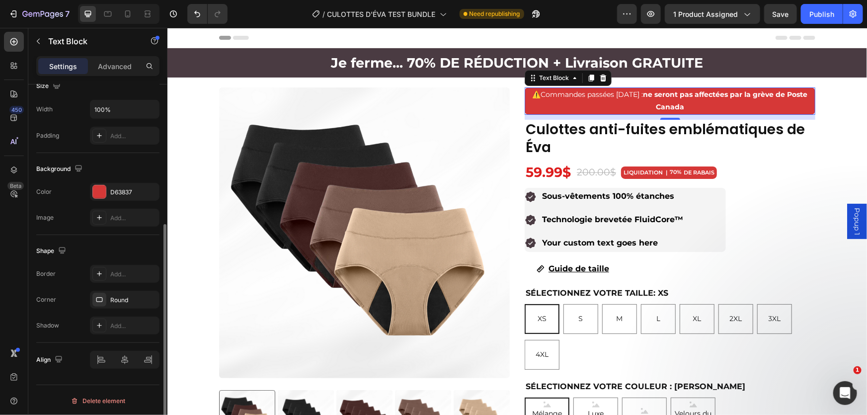
scroll to position [139, 0]
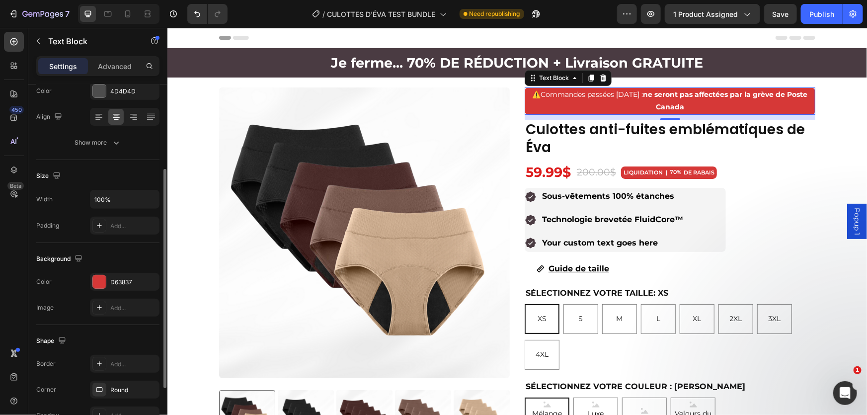
click at [527, 101] on p "⚠️ Commandes passées [DATE] : ne seront pas affectées par la grève de Poste Can…" at bounding box center [669, 100] width 289 height 25
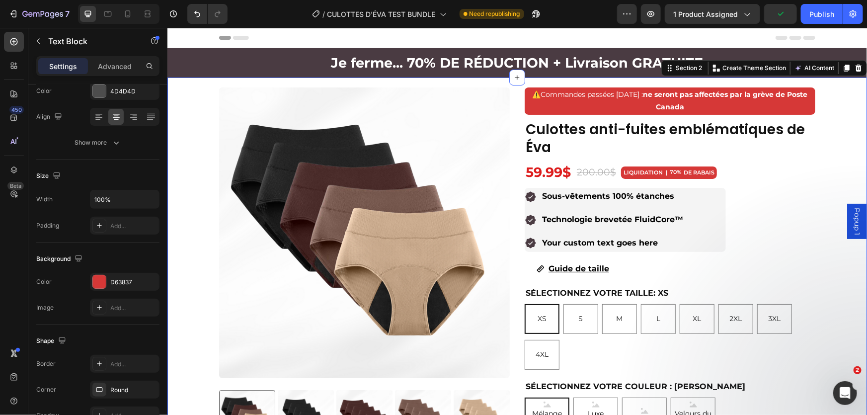
click at [838, 114] on div "Product Images Culottes anti-fuites emblématiques de Éva Product Title ⚠️ Comma…" at bounding box center [516, 420] width 699 height 666
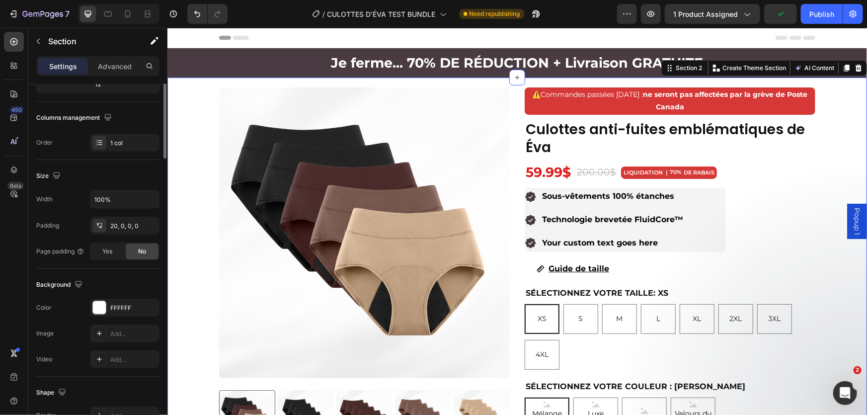
scroll to position [0, 0]
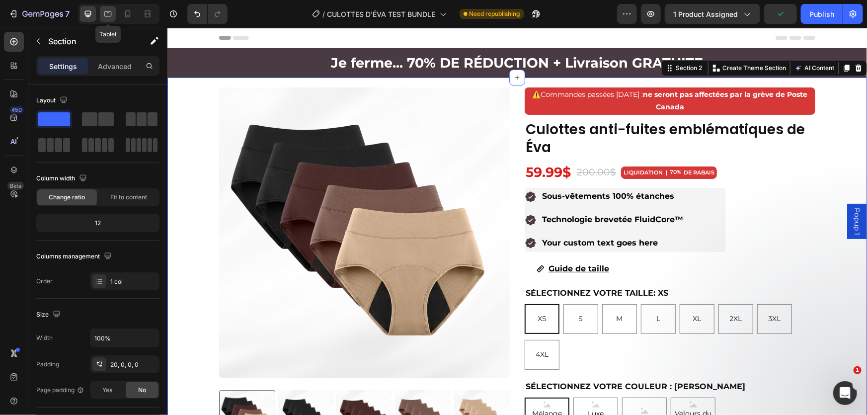
click at [113, 17] on div at bounding box center [108, 14] width 16 height 16
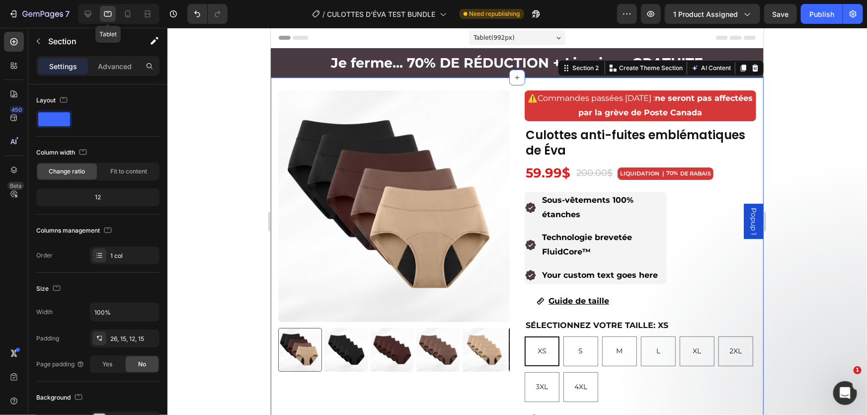
scroll to position [15, 0]
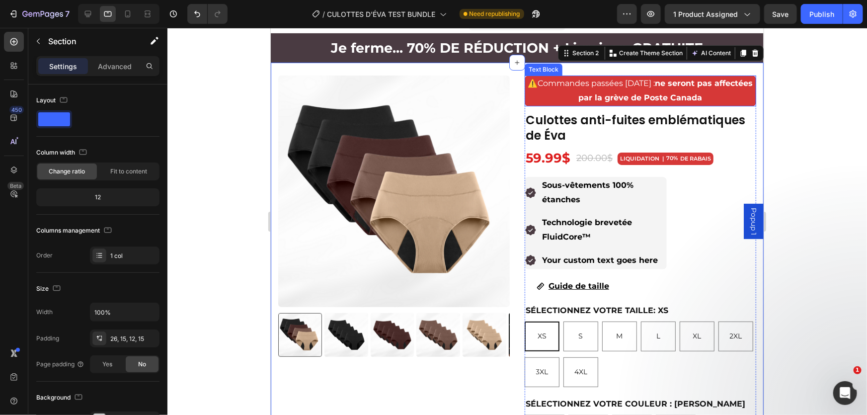
click at [541, 96] on p "⚠️ Commandes passées [DATE] : ne seront pas affectées par la grève de Poste Can…" at bounding box center [639, 90] width 229 height 29
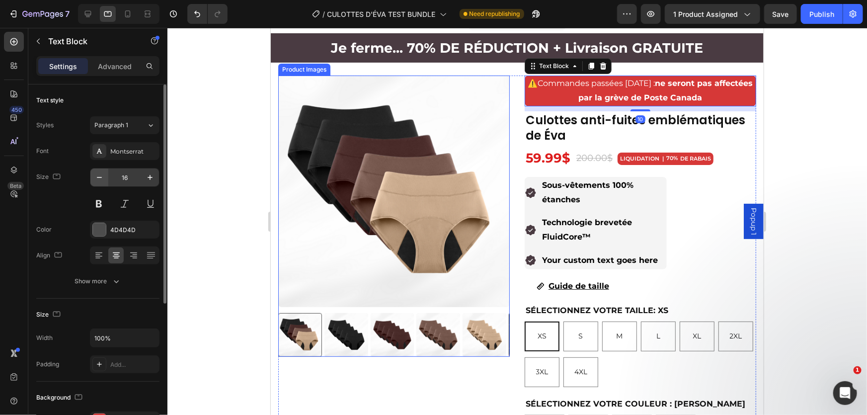
click at [99, 180] on icon "button" at bounding box center [99, 177] width 10 height 10
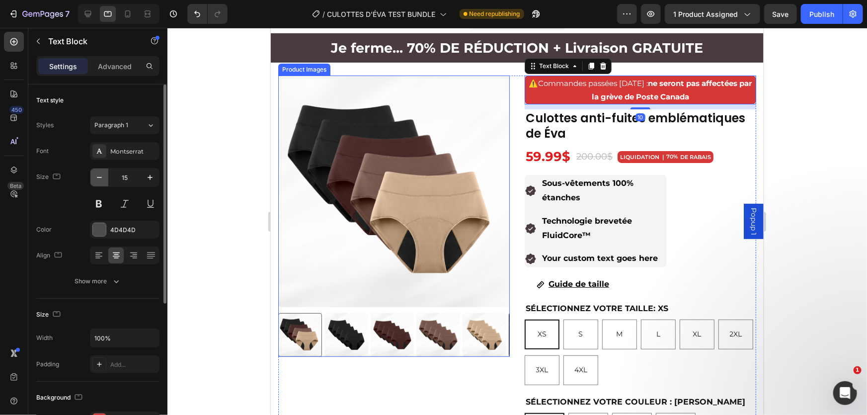
click at [99, 180] on icon "button" at bounding box center [99, 177] width 10 height 10
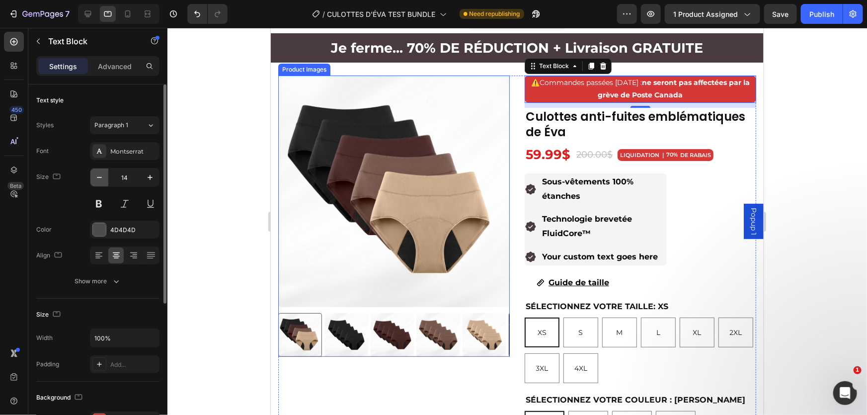
click at [99, 180] on icon "button" at bounding box center [99, 177] width 10 height 10
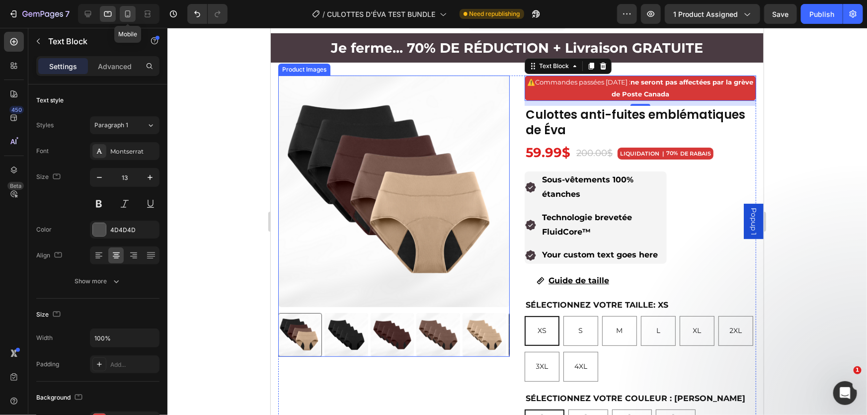
click at [124, 15] on icon at bounding box center [128, 14] width 10 height 10
type input "14"
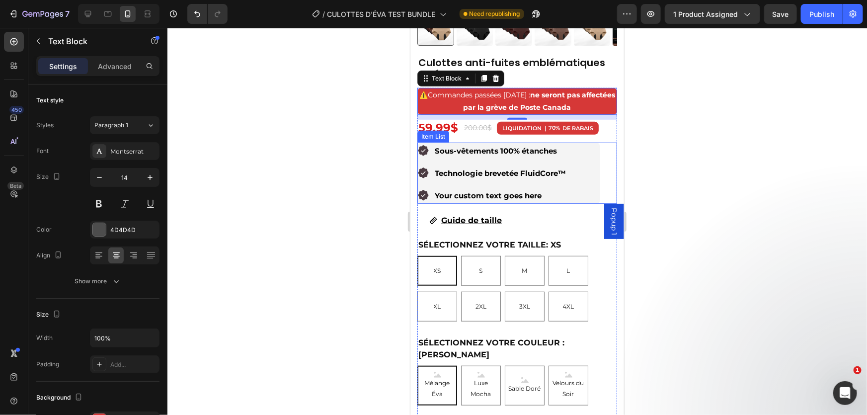
scroll to position [286, 0]
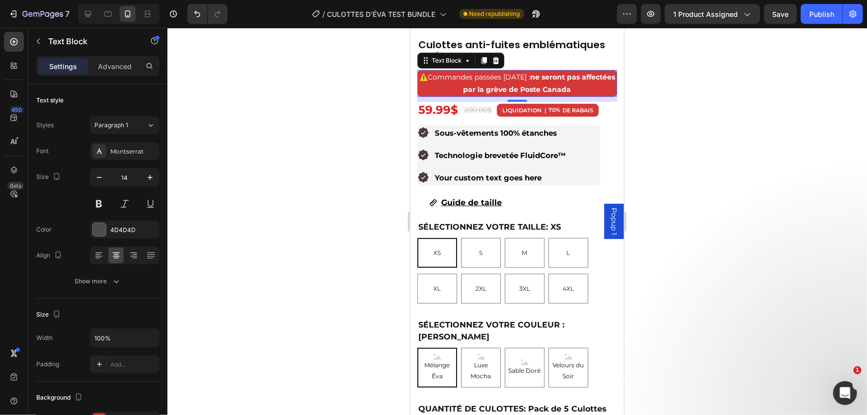
click at [695, 104] on div at bounding box center [516, 221] width 699 height 387
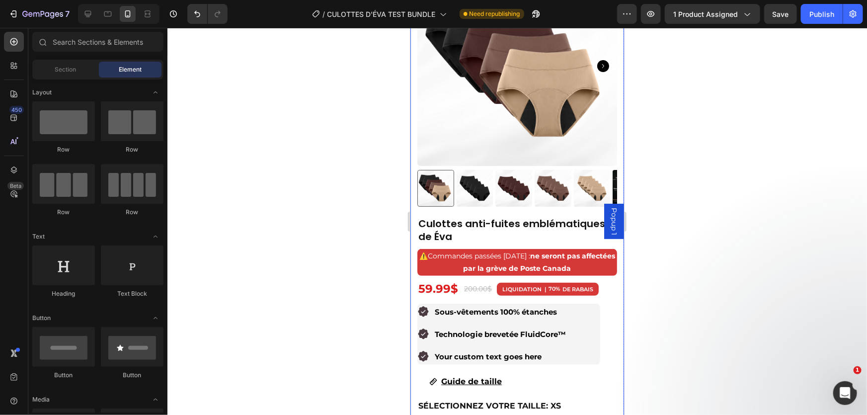
scroll to position [105, 0]
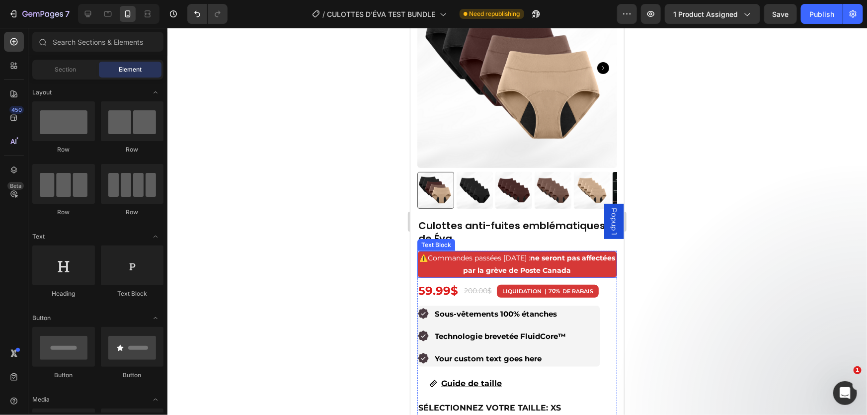
click at [483, 253] on span "Commandes passées [DATE] : ne seront pas affectées par la grève de Poste Canada" at bounding box center [520, 263] width 187 height 21
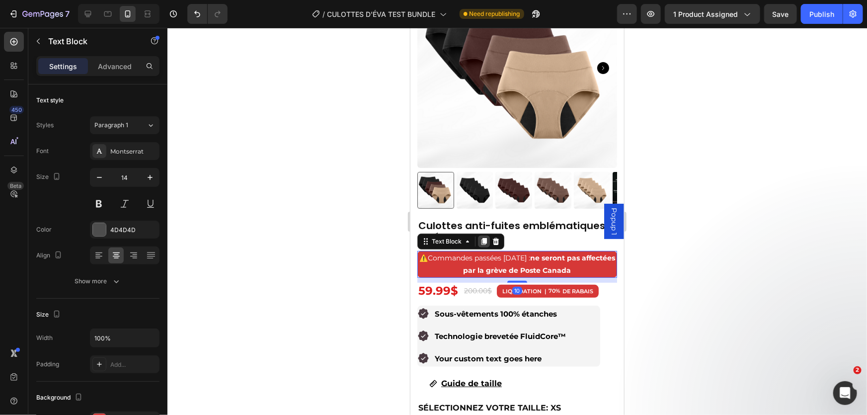
click at [481, 237] on icon at bounding box center [483, 240] width 5 height 7
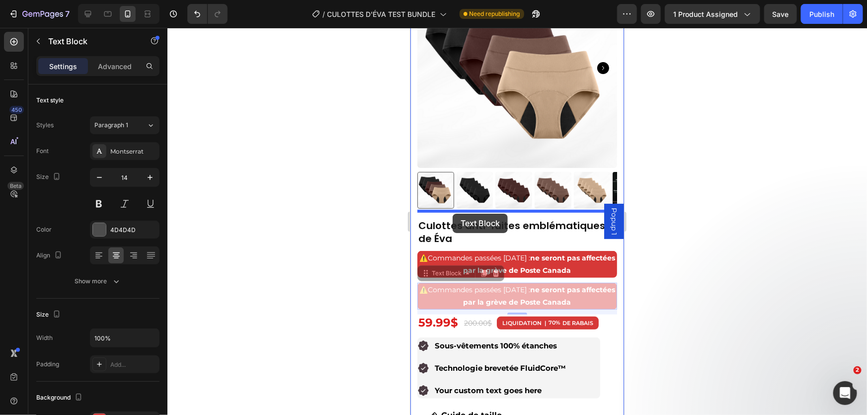
drag, startPoint x: 436, startPoint y: 266, endPoint x: 452, endPoint y: 213, distance: 55.5
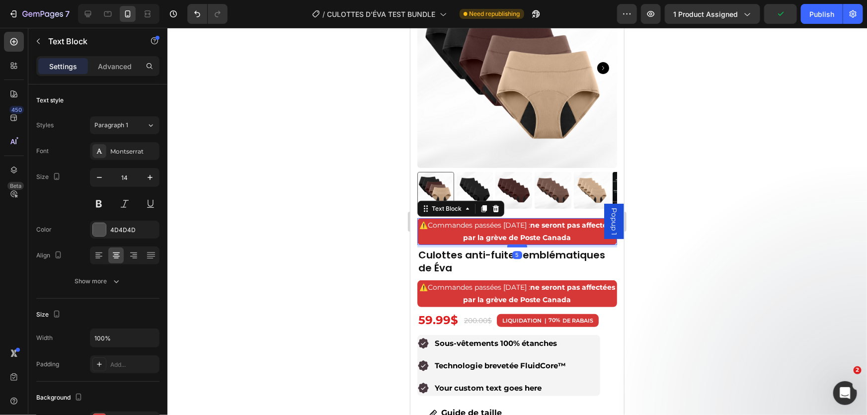
click at [510, 244] on div at bounding box center [517, 245] width 20 height 3
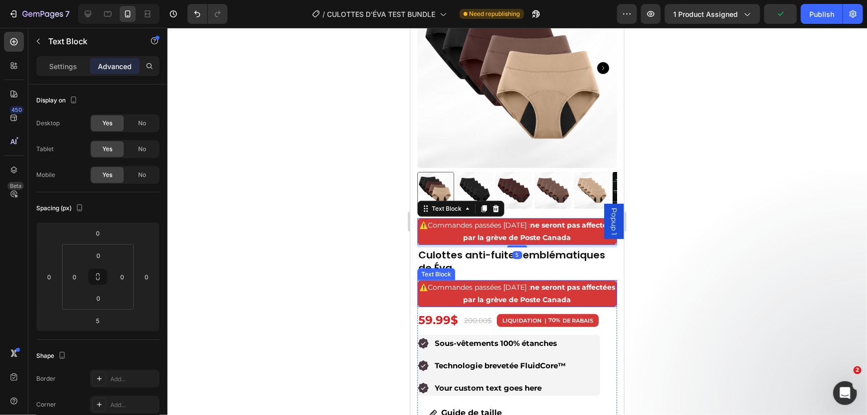
click at [476, 282] on span "Commandes passées [DATE] : ne seront pas affectées par la grève de Poste Canada" at bounding box center [520, 292] width 187 height 21
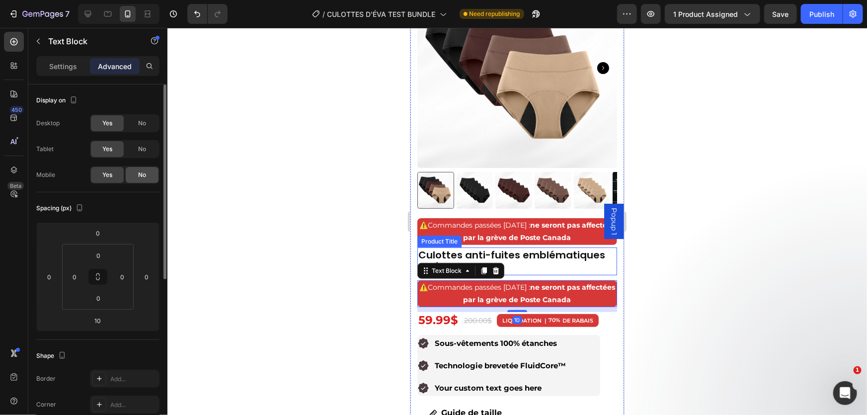
click at [142, 171] on span "No" at bounding box center [142, 174] width 8 height 9
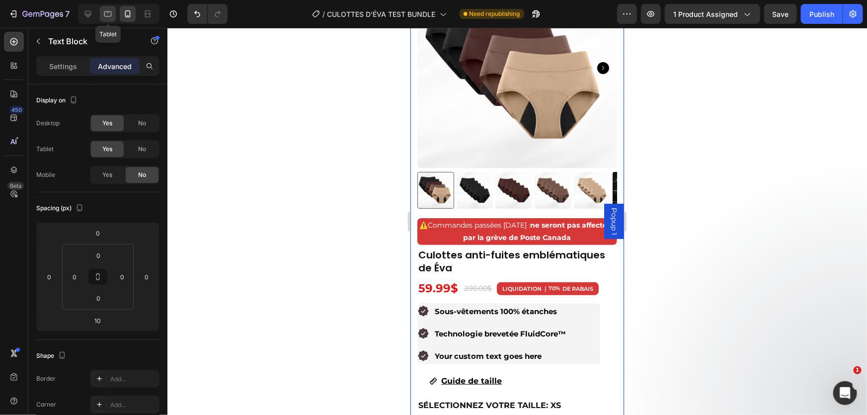
click at [110, 13] on icon at bounding box center [108, 14] width 10 height 10
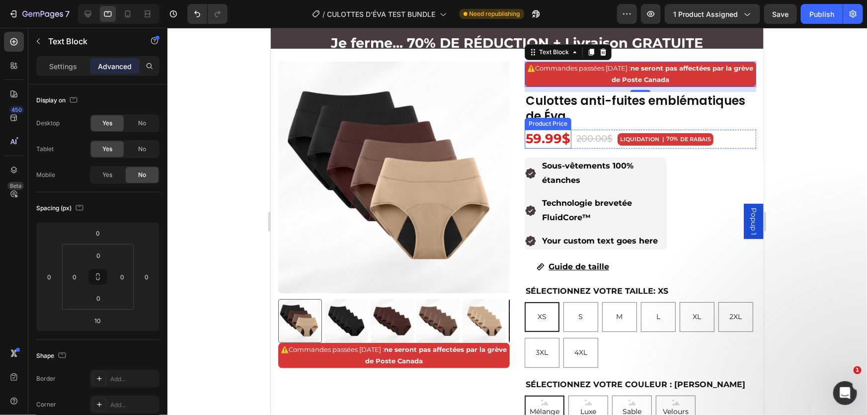
scroll to position [19, 0]
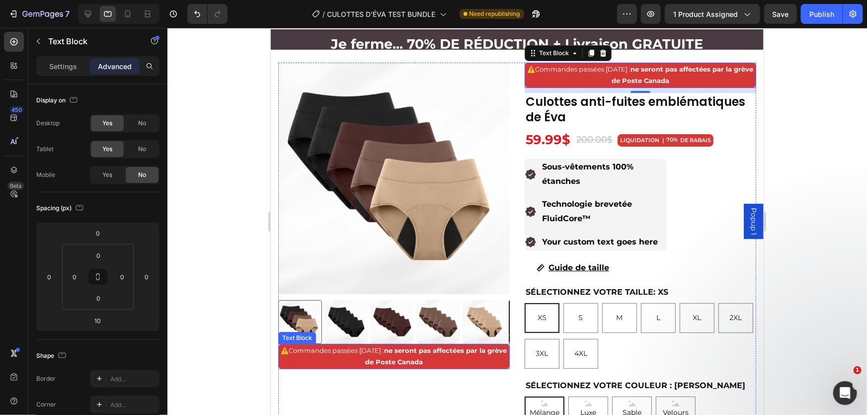
click at [442, 353] on p "⚠️ Commandes passées [DATE] : ne seront pas affectées par la grève de Poste Can…" at bounding box center [393, 355] width 229 height 23
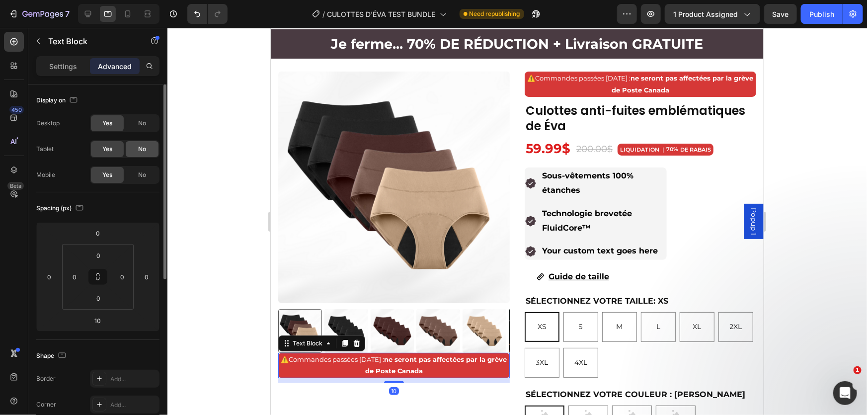
click at [138, 147] on span "No" at bounding box center [142, 149] width 8 height 9
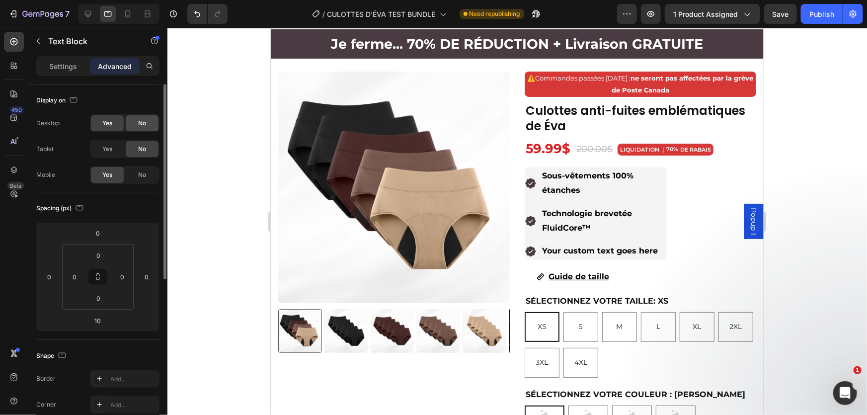
click at [144, 129] on div "No" at bounding box center [142, 123] width 33 height 16
click at [89, 12] on icon at bounding box center [88, 14] width 10 height 10
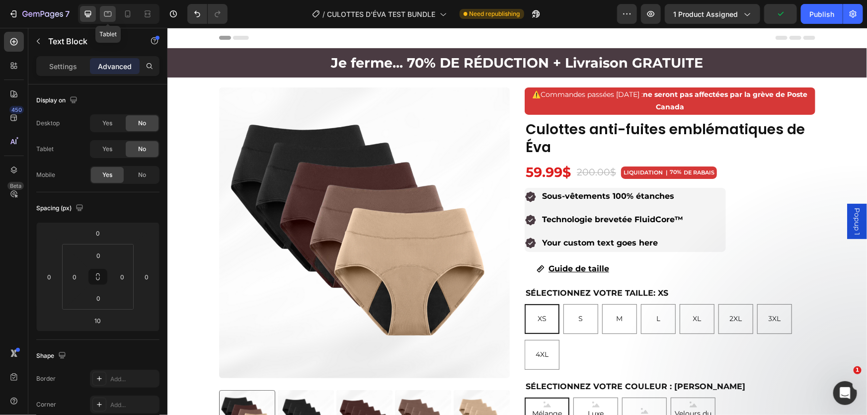
click at [104, 18] on icon at bounding box center [108, 14] width 10 height 10
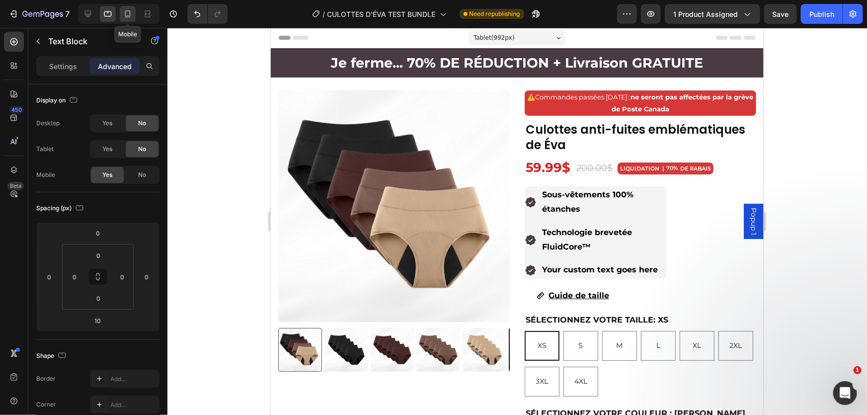
click at [123, 17] on icon at bounding box center [128, 14] width 10 height 10
type input "5"
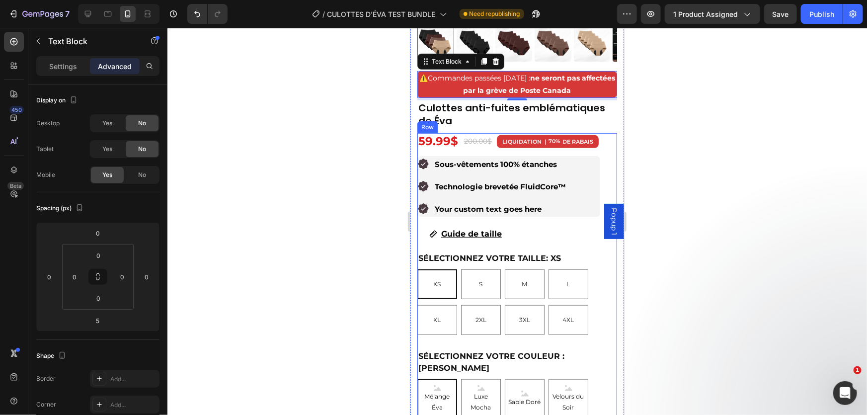
scroll to position [253, 0]
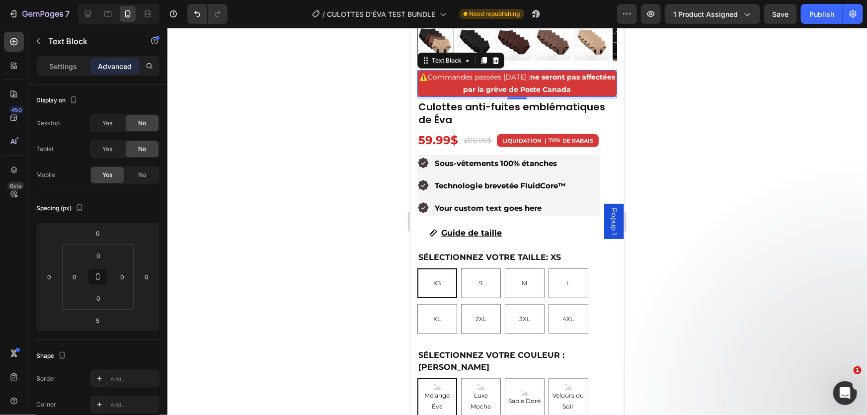
click at [685, 147] on div at bounding box center [516, 221] width 699 height 387
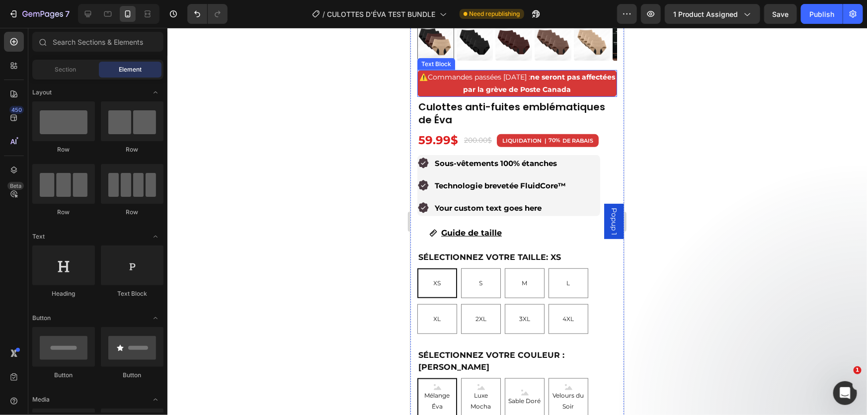
click at [593, 86] on p "⚠️ Commandes passées [DATE] : ne seront pas affectées par la grève de Poste Can…" at bounding box center [517, 83] width 198 height 25
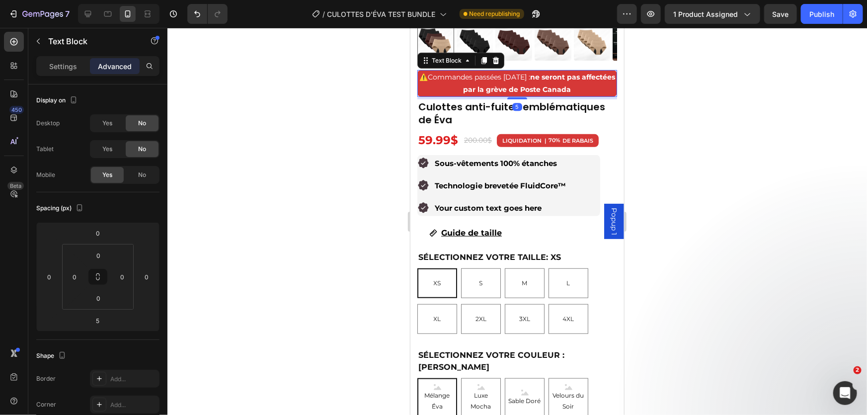
click at [70, 67] on p "Settings" at bounding box center [63, 66] width 28 height 10
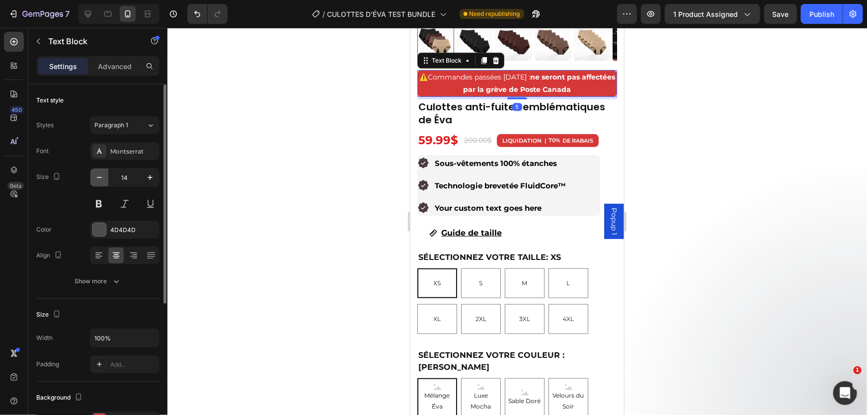
click at [98, 174] on icon "button" at bounding box center [99, 177] width 10 height 10
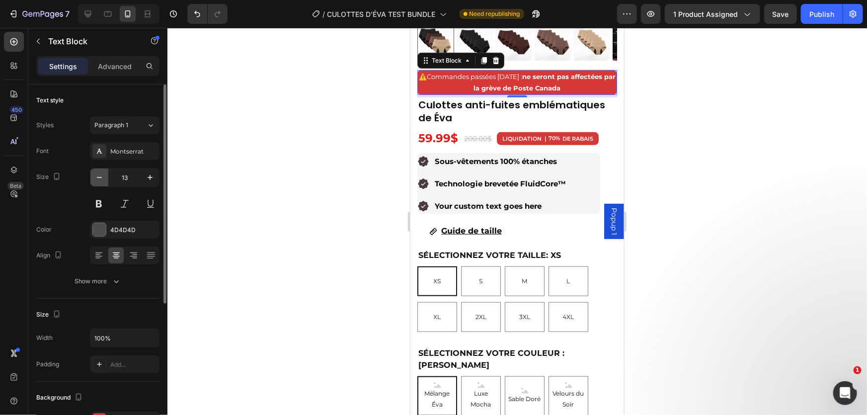
click at [98, 174] on icon "button" at bounding box center [99, 177] width 10 height 10
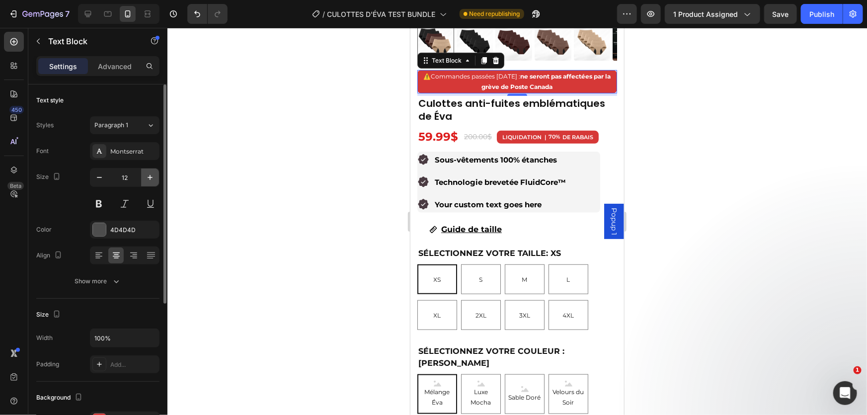
click at [149, 179] on icon "button" at bounding box center [150, 177] width 10 height 10
type input "13"
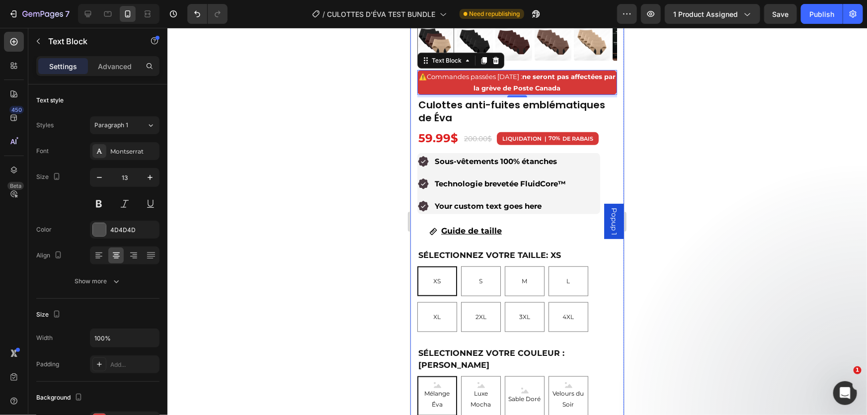
click at [710, 122] on div at bounding box center [516, 221] width 699 height 387
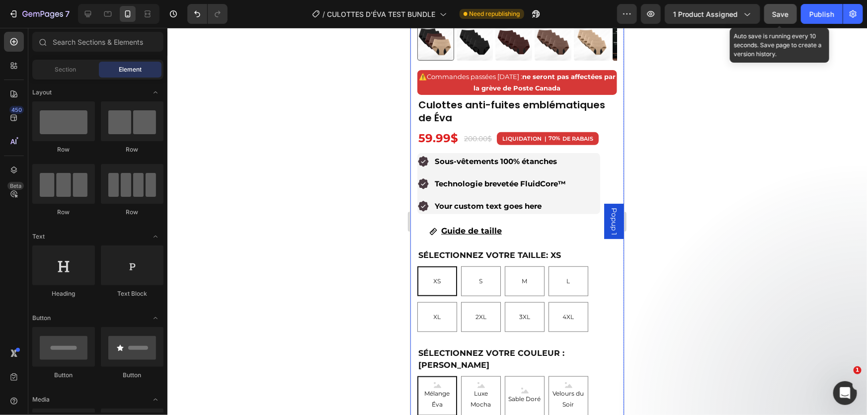
click at [783, 20] on button "Save" at bounding box center [780, 14] width 33 height 20
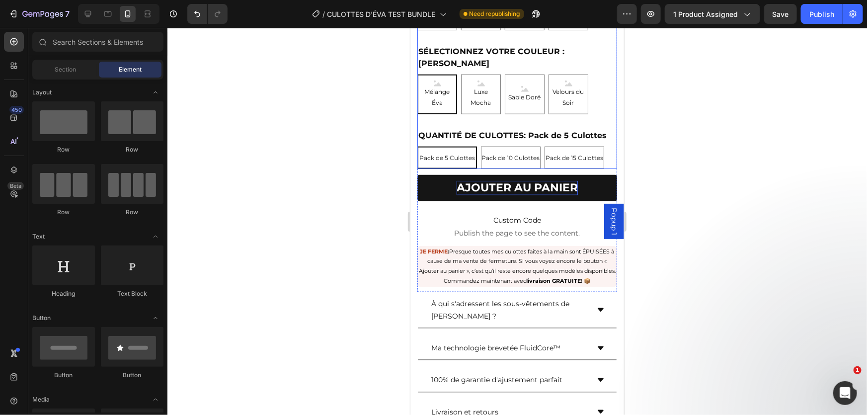
scroll to position [615, 0]
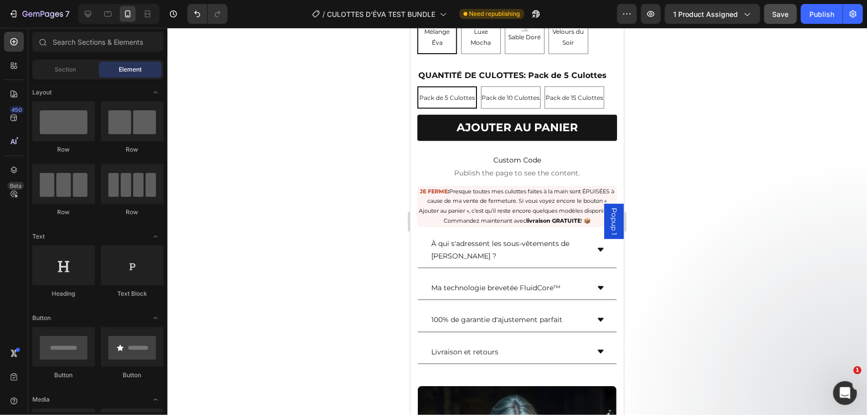
click at [779, 13] on span "Save" at bounding box center [780, 14] width 16 height 8
click at [824, 12] on div "Publish" at bounding box center [821, 14] width 25 height 10
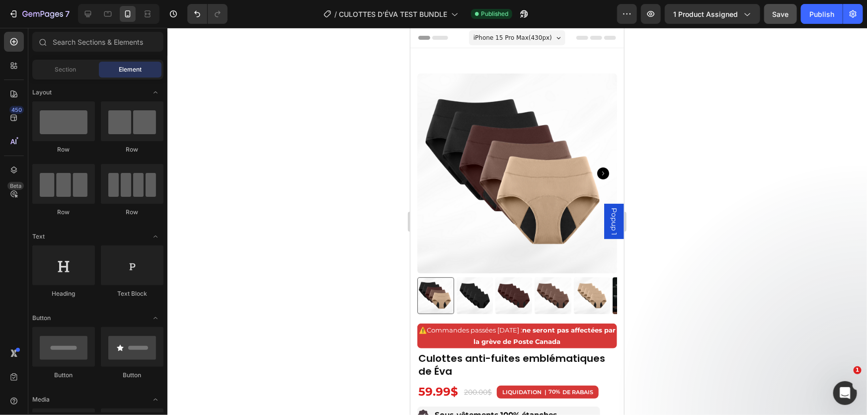
scroll to position [0, 0]
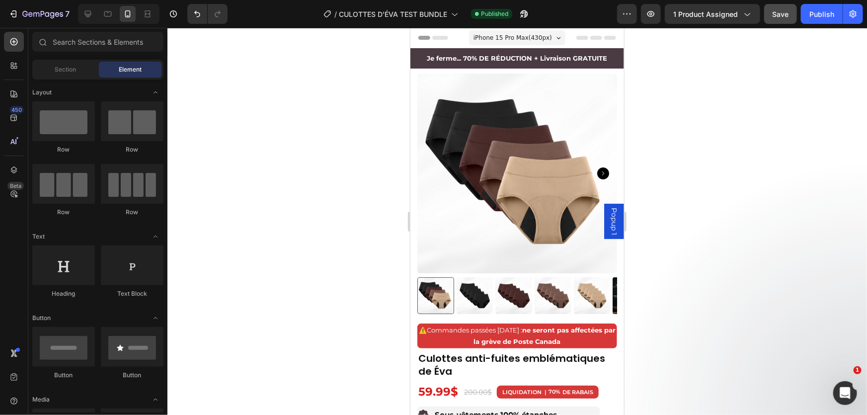
drag, startPoint x: 620, startPoint y: 39, endPoint x: 980, endPoint y: 27, distance: 360.3
click at [672, 131] on div at bounding box center [516, 221] width 699 height 387
